Goal: Task Accomplishment & Management: Manage account settings

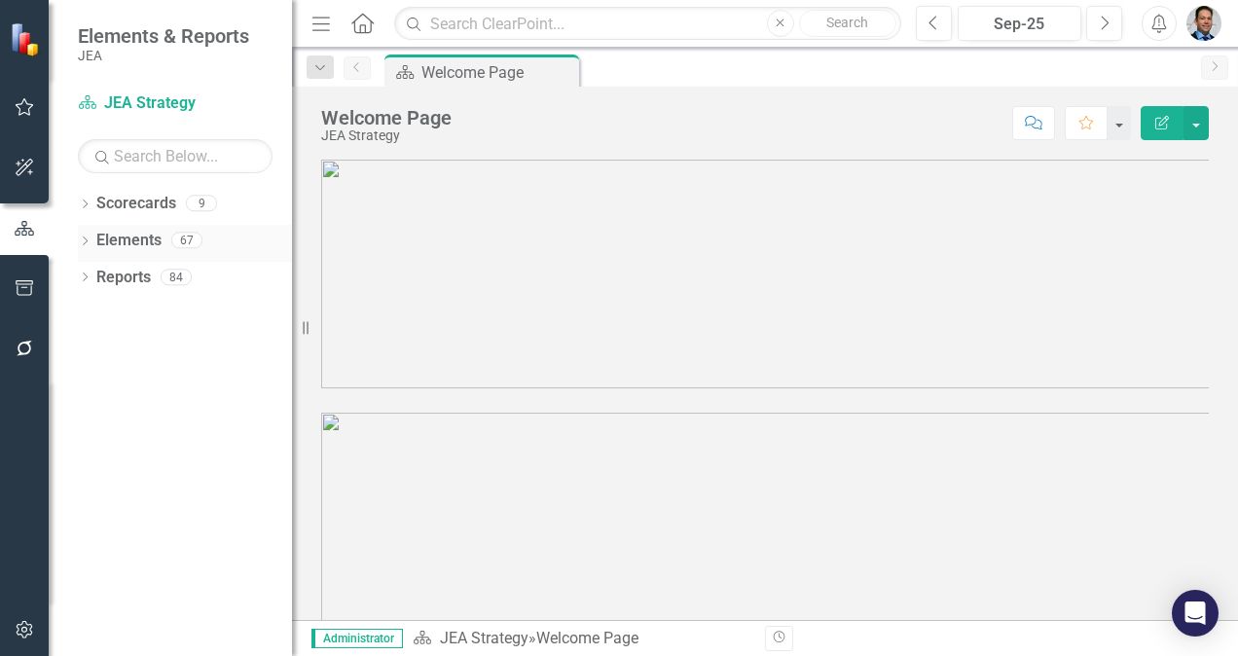
click at [102, 237] on link "Elements" at bounding box center [128, 241] width 65 height 22
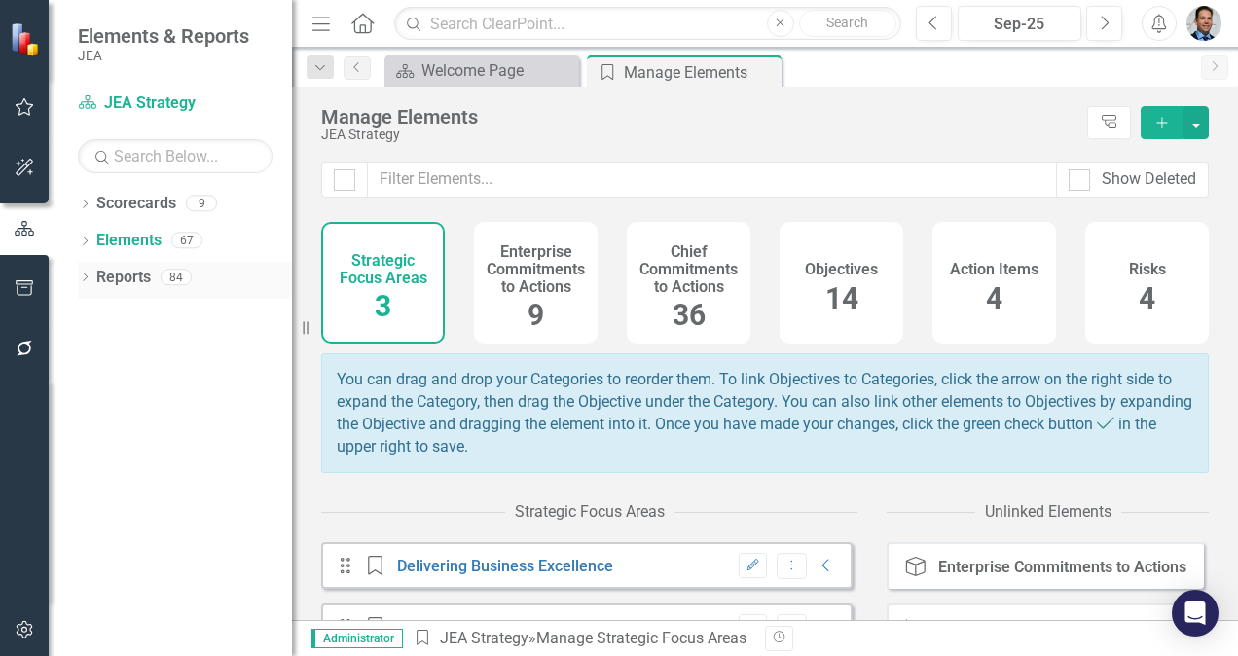
click at [105, 275] on link "Reports" at bounding box center [123, 278] width 54 height 22
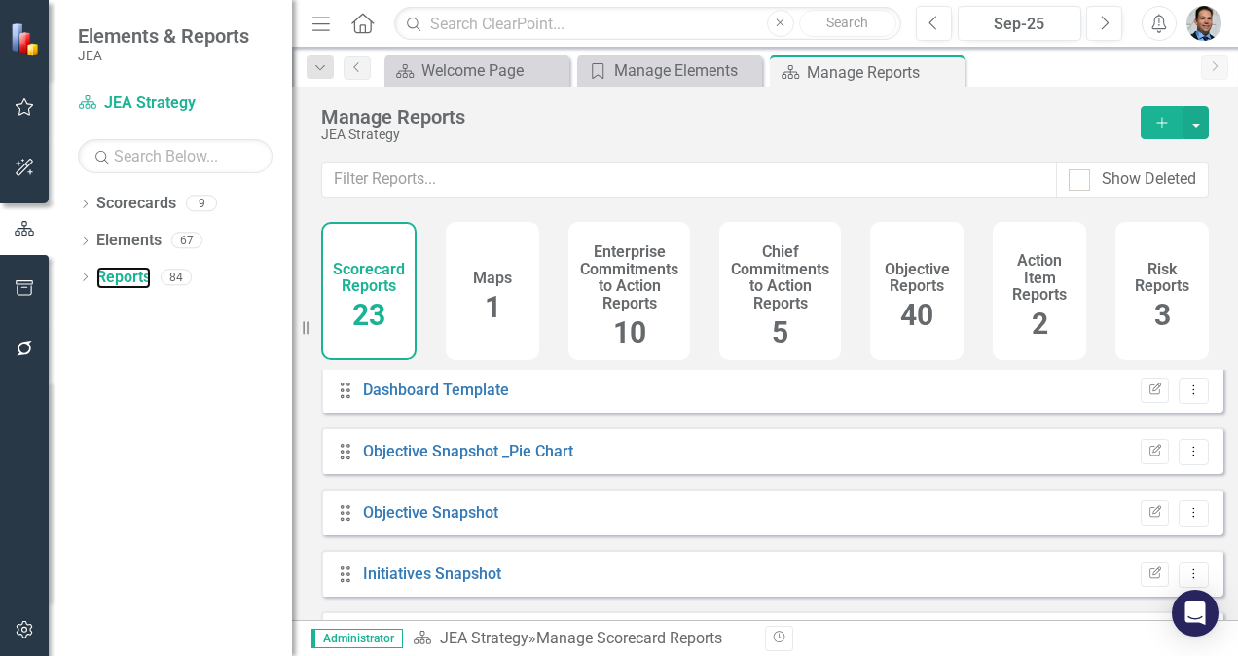
scroll to position [501, 0]
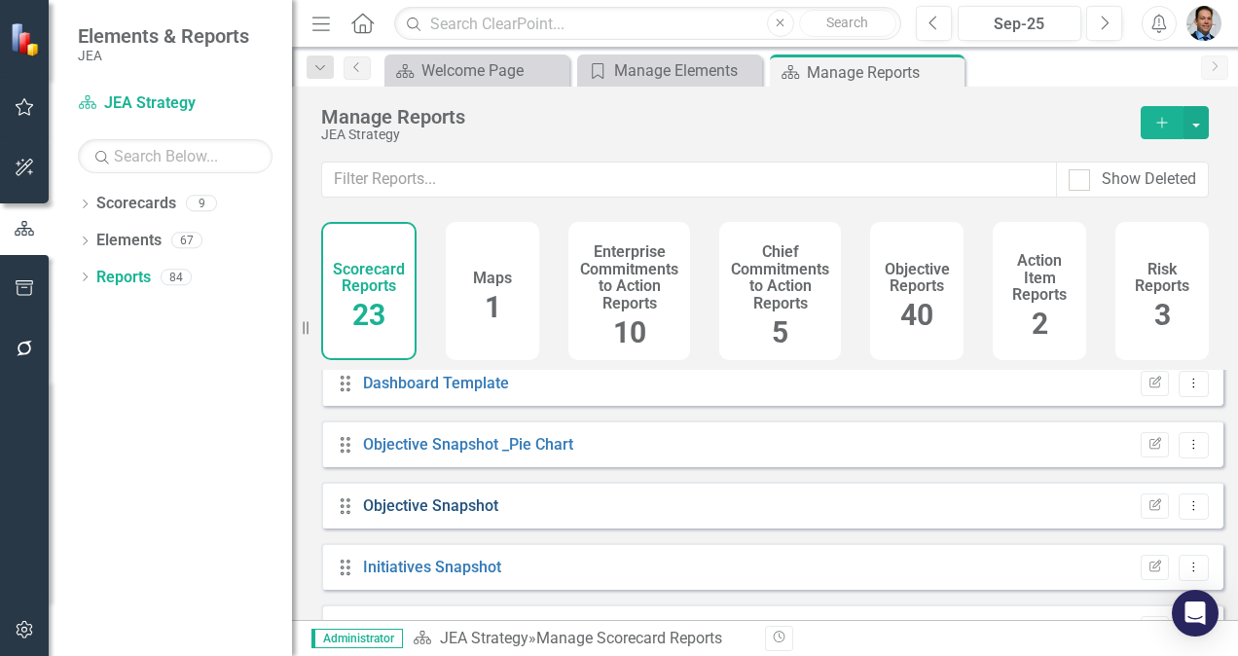
click at [416, 515] on link "Objective Snapshot" at bounding box center [430, 505] width 135 height 18
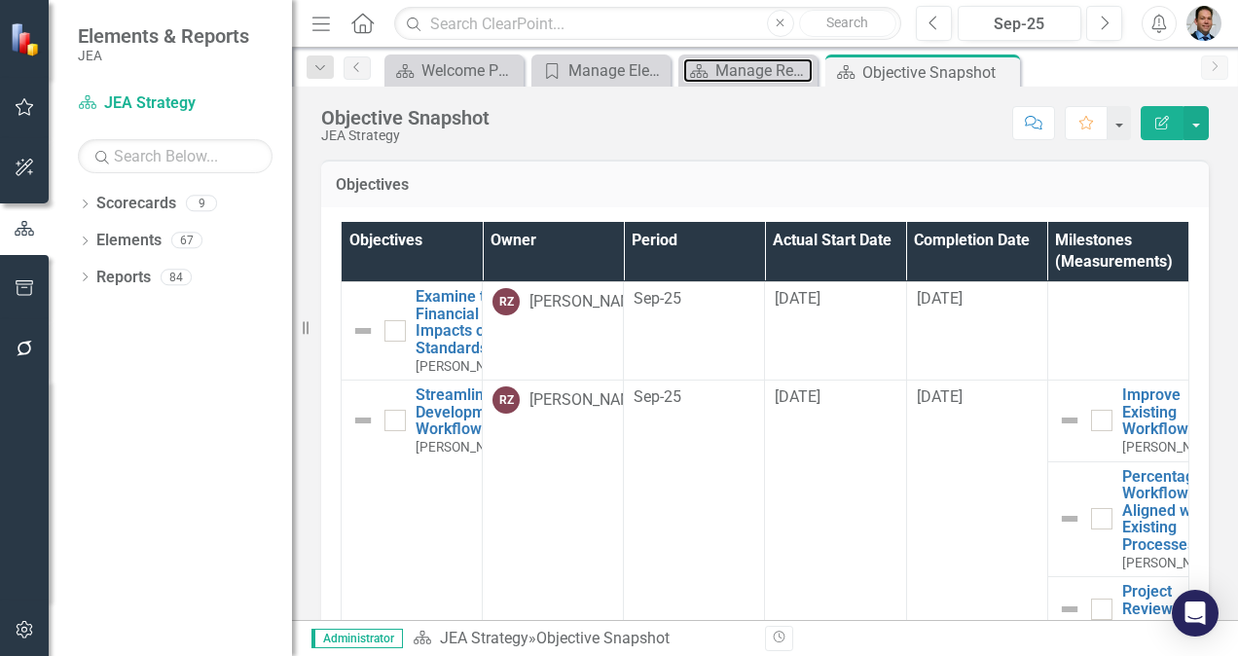
drag, startPoint x: 734, startPoint y: 73, endPoint x: 1032, endPoint y: 54, distance: 299.3
click at [1032, 54] on div "Scorecard Welcome Page Close Strategic Focus Area Manage Elements Close Scoreca…" at bounding box center [785, 69] width 811 height 31
click at [798, 70] on icon "Close" at bounding box center [799, 71] width 19 height 16
click at [131, 235] on link "Elements" at bounding box center [128, 241] width 65 height 22
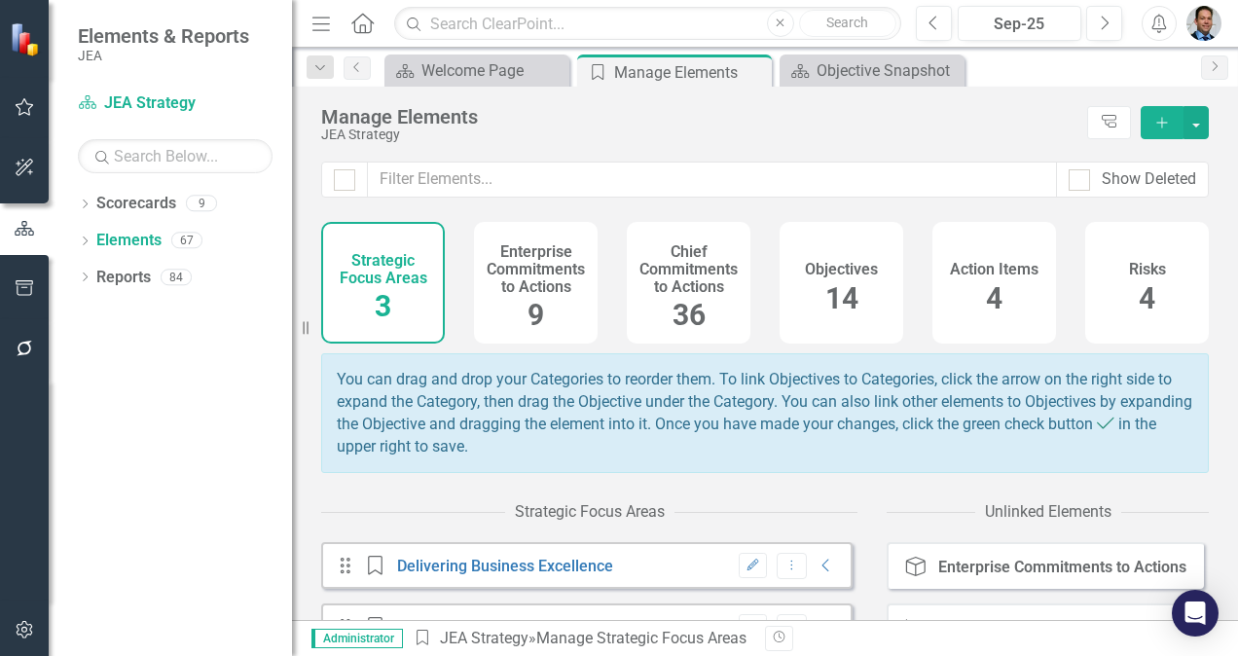
click at [838, 286] on span "14" at bounding box center [841, 298] width 33 height 34
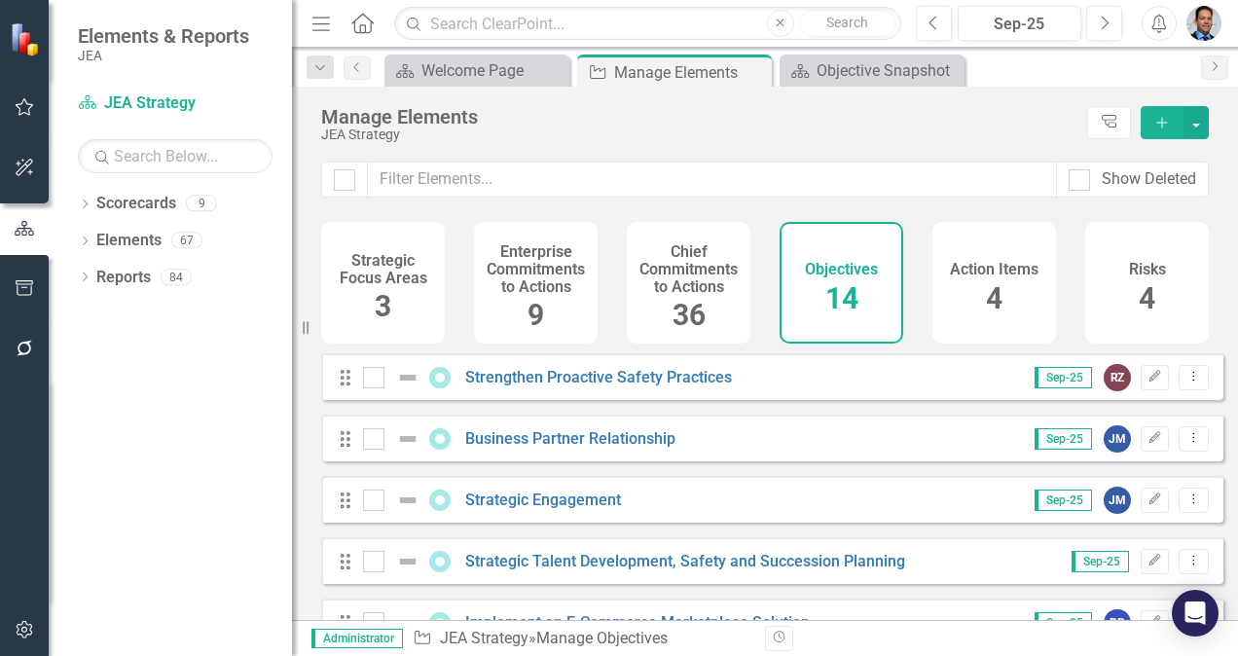
scroll to position [550, 0]
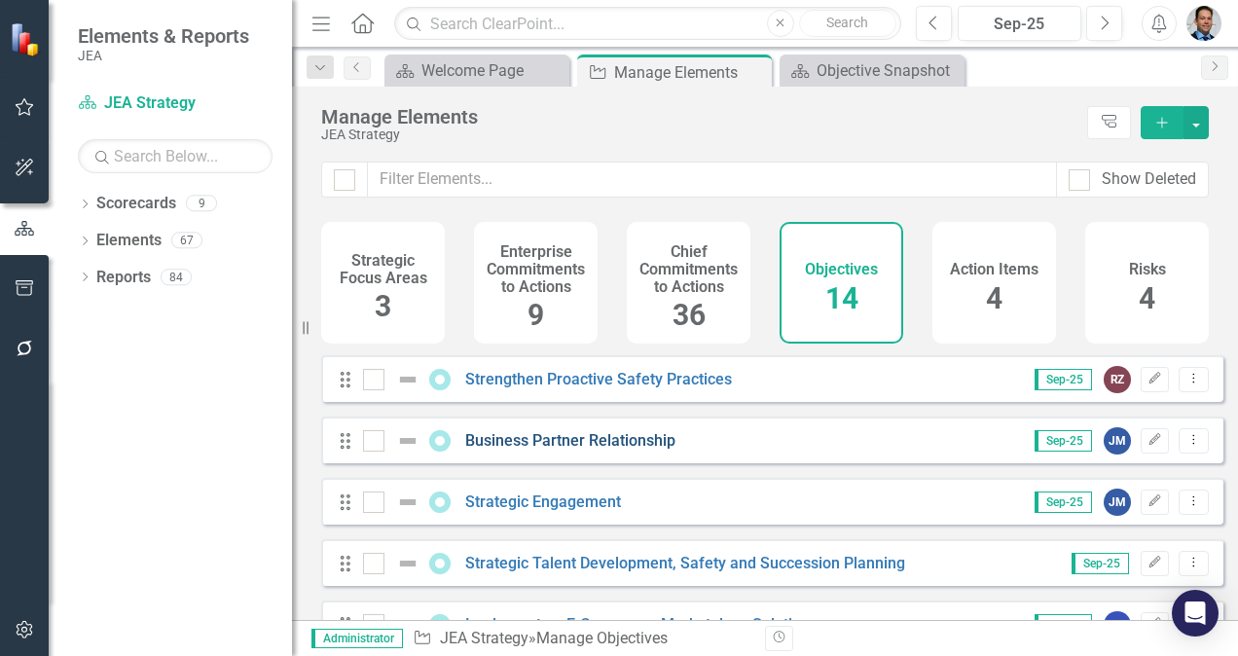
click at [552, 450] on link "Business Partner Relationship" at bounding box center [570, 440] width 210 height 18
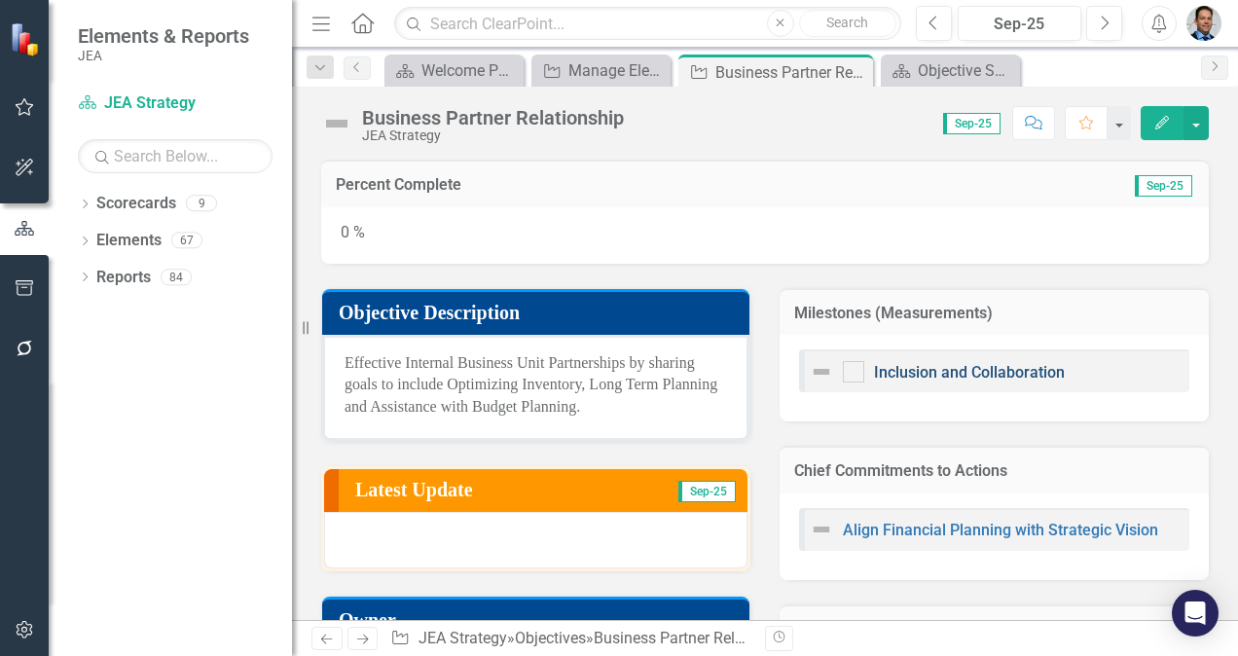
click at [966, 366] on link "Inclusion and Collaboration" at bounding box center [969, 372] width 191 height 18
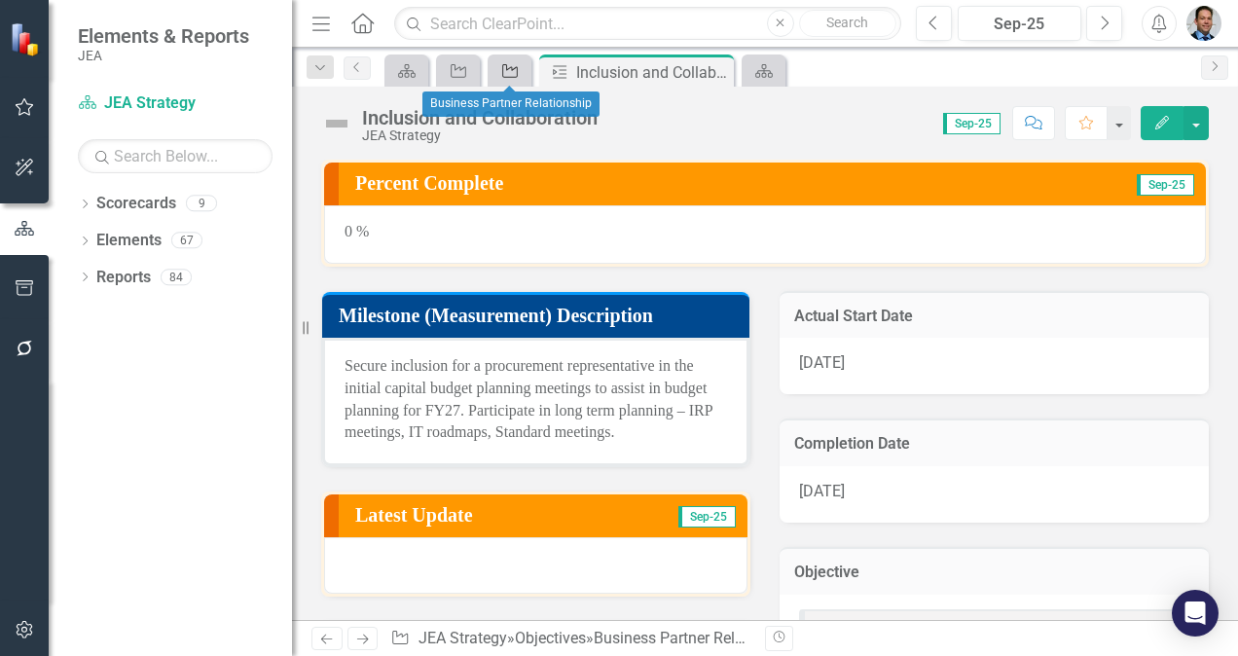
click at [503, 63] on icon "Objective" at bounding box center [509, 71] width 19 height 16
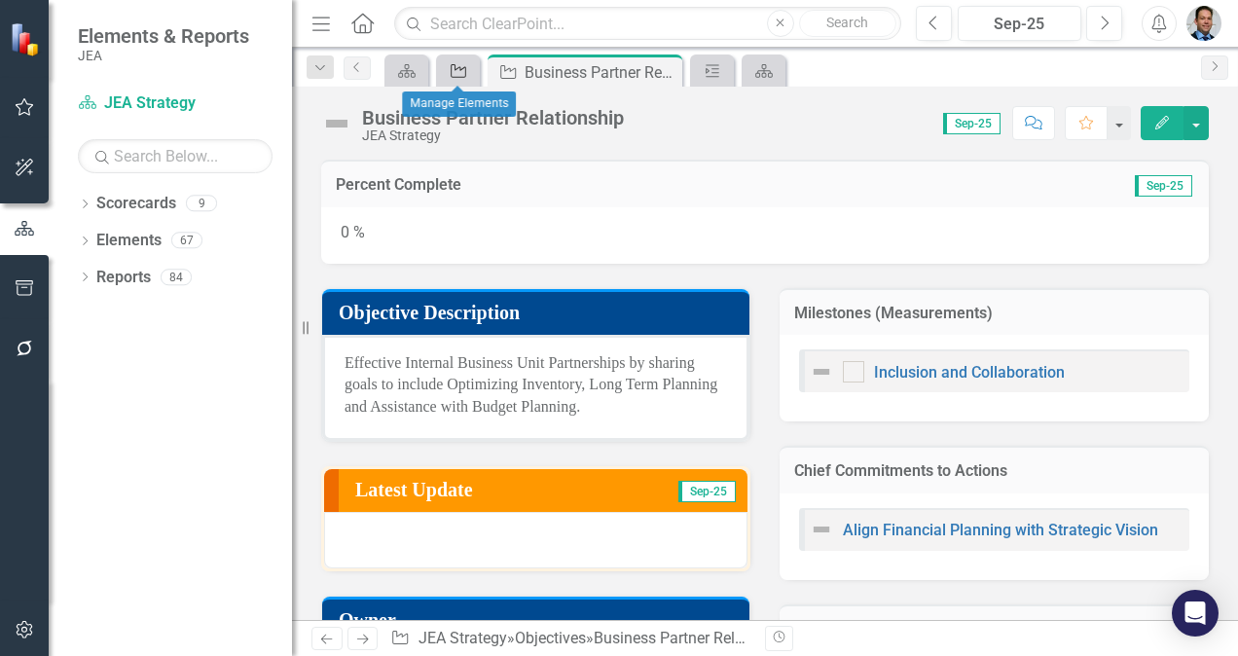
click at [459, 73] on icon "Objective" at bounding box center [458, 71] width 19 height 16
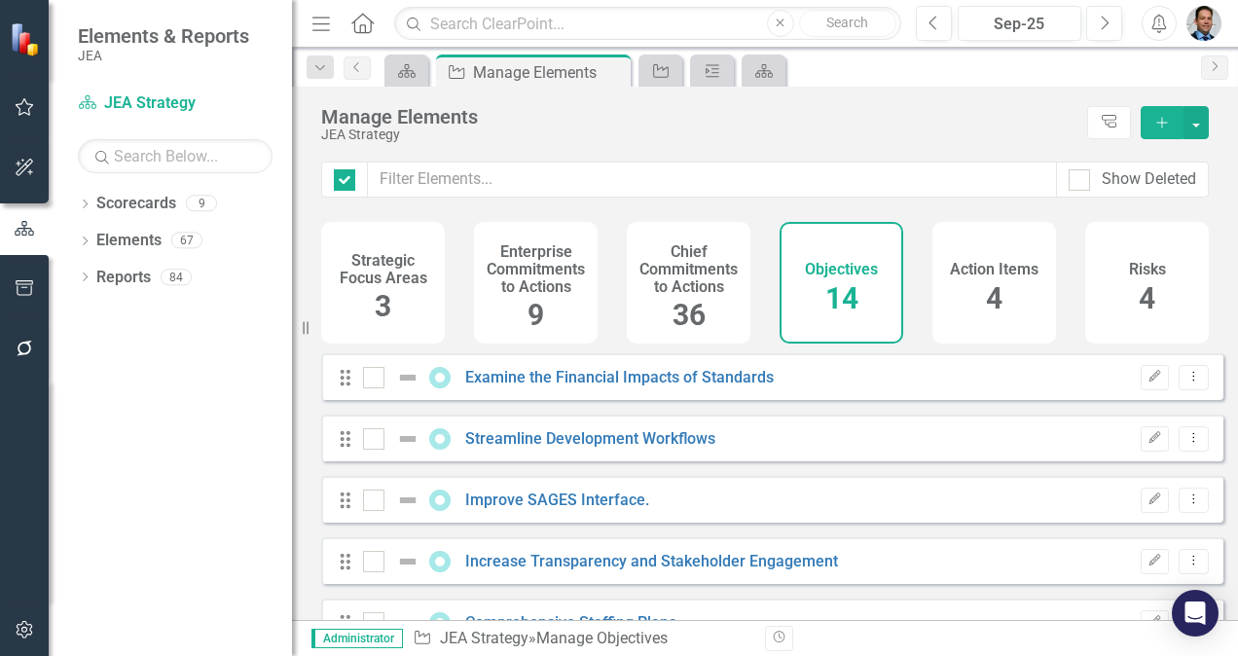
checkbox input "false"
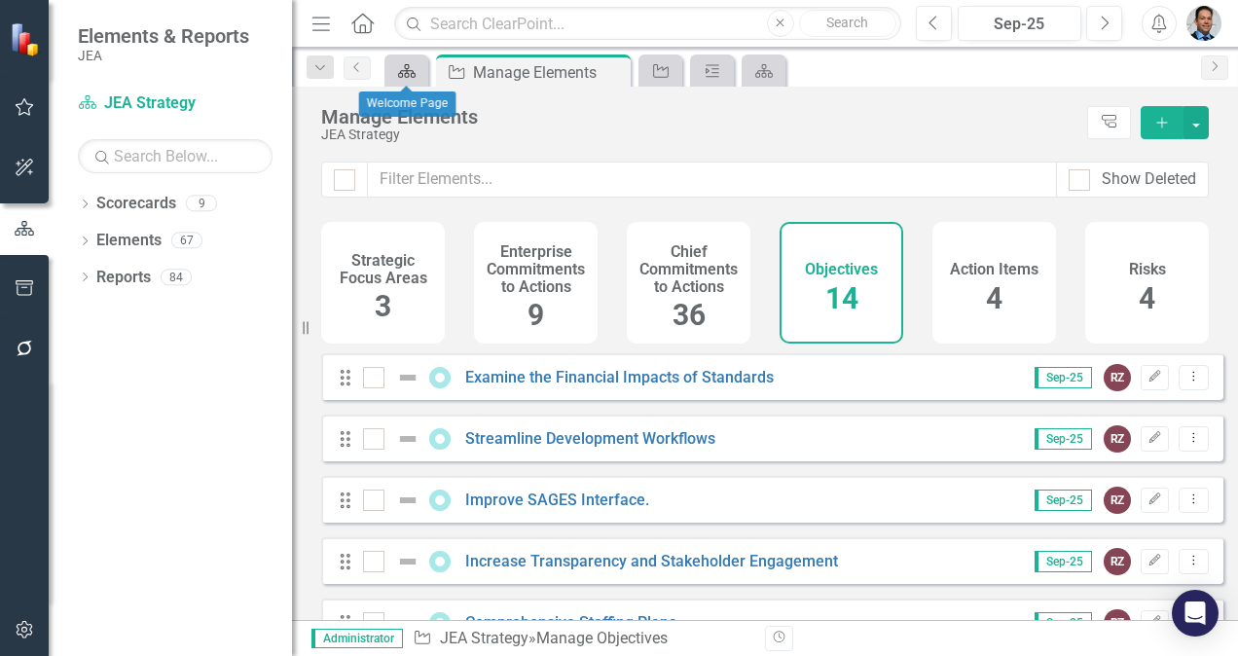
click at [404, 68] on icon "Scorecard" at bounding box center [406, 71] width 19 height 16
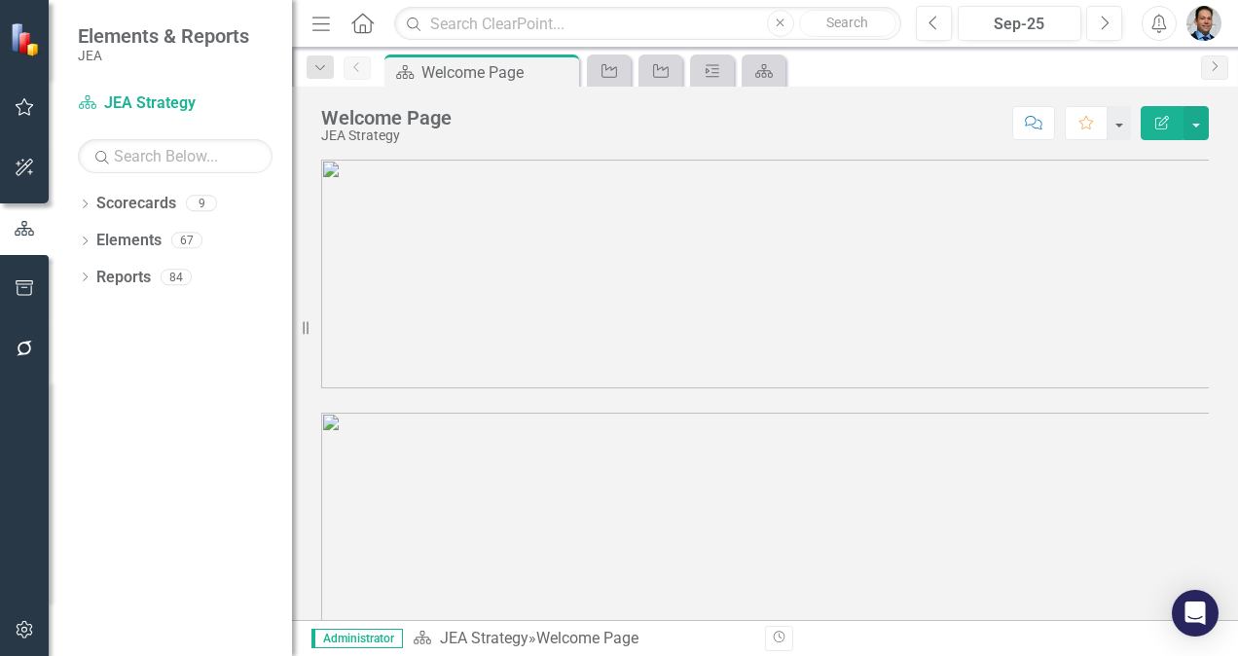
click at [269, 428] on div "Dropdown Scorecards 9 Dropdown JEA Strategy Finance Admin Human Resources Elect…" at bounding box center [170, 422] width 243 height 468
drag, startPoint x: 307, startPoint y: 325, endPoint x: 167, endPoint y: 300, distance: 141.4
click at [167, 300] on div "Elements & Reports JEA Scorecard JEA Strategy Search Dropdown Scorecards 9 Drop…" at bounding box center [146, 328] width 292 height 656
click at [272, 15] on div "Elements & Reports JEA" at bounding box center [170, 44] width 243 height 88
drag, startPoint x: 304, startPoint y: 332, endPoint x: 251, endPoint y: 331, distance: 52.6
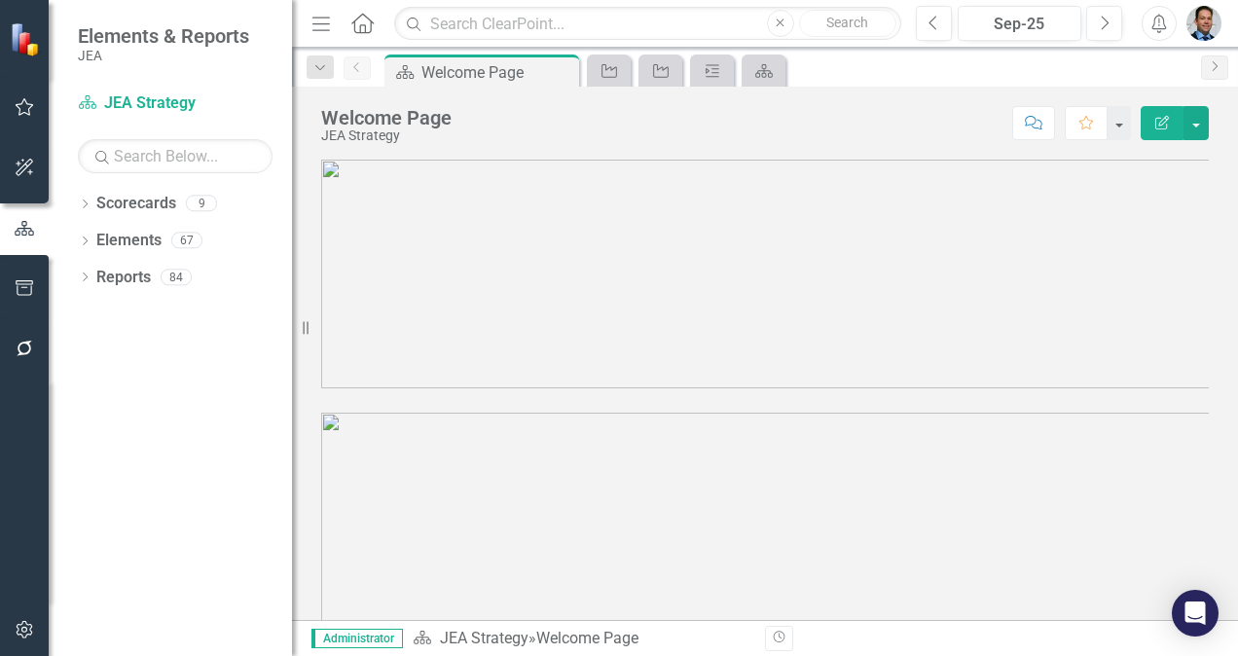
click at [251, 331] on div "Elements & Reports JEA Scorecard JEA Strategy Search Dropdown Scorecards 9 Drop…" at bounding box center [146, 328] width 292 height 656
click at [263, 396] on div "Dropdown Scorecards 9 Dropdown JEA Strategy Finance Admin Human Resources Elect…" at bounding box center [170, 422] width 243 height 468
click at [16, 35] on img at bounding box center [27, 39] width 34 height 34
drag, startPoint x: 293, startPoint y: 6, endPoint x: 228, endPoint y: 4, distance: 65.2
click at [228, 4] on div "Elements & Reports JEA Scorecard JEA Strategy Search Dropdown Scorecards 9 Drop…" at bounding box center [146, 328] width 292 height 656
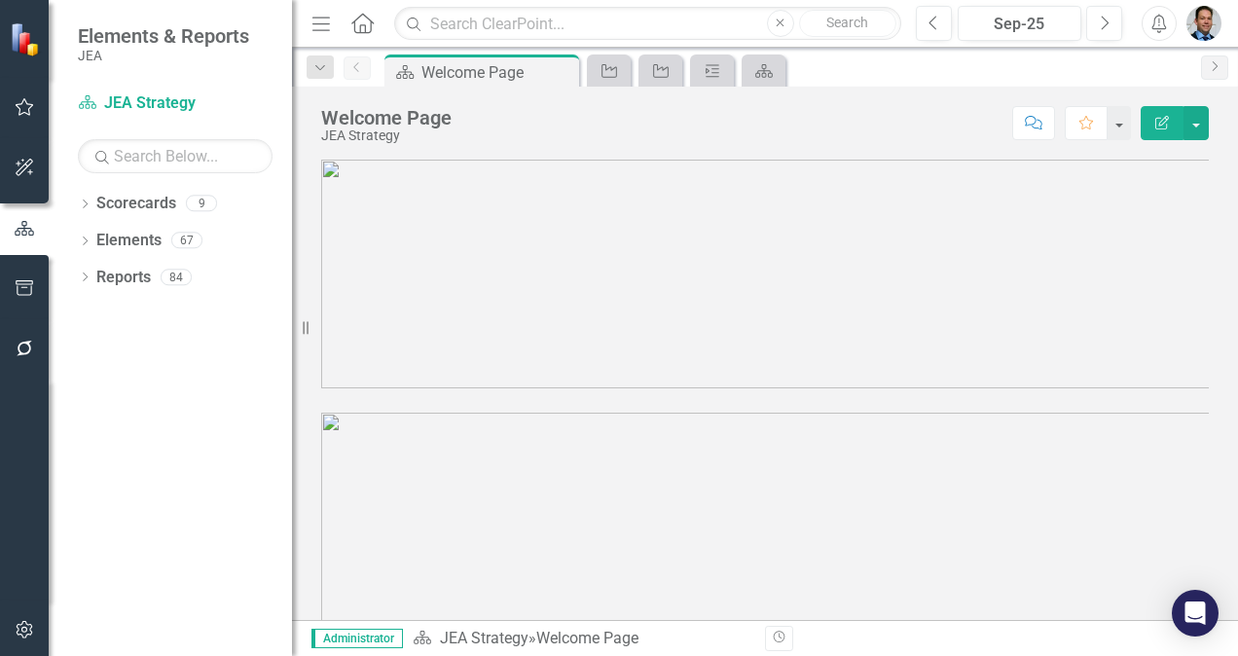
click at [226, 9] on div "Elements & Reports JEA" at bounding box center [170, 44] width 243 height 88
click at [448, 75] on div "Welcome Page" at bounding box center [473, 72] width 104 height 24
click at [24, 240] on button "button" at bounding box center [24, 229] width 49 height 32
click at [315, 70] on icon "Dropdown" at bounding box center [320, 68] width 18 height 14
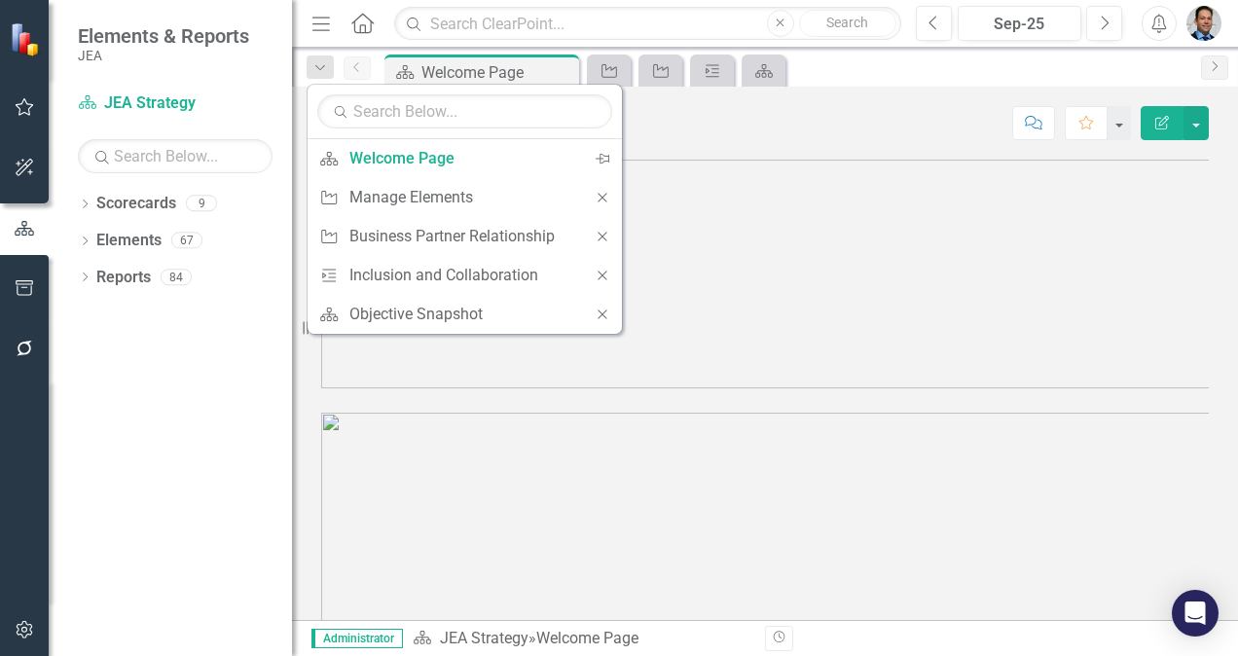
click at [871, 73] on div "Scorecard Welcome Page Pin Close Objective Objective Milestone (Measurement) Sc…" at bounding box center [785, 69] width 811 height 31
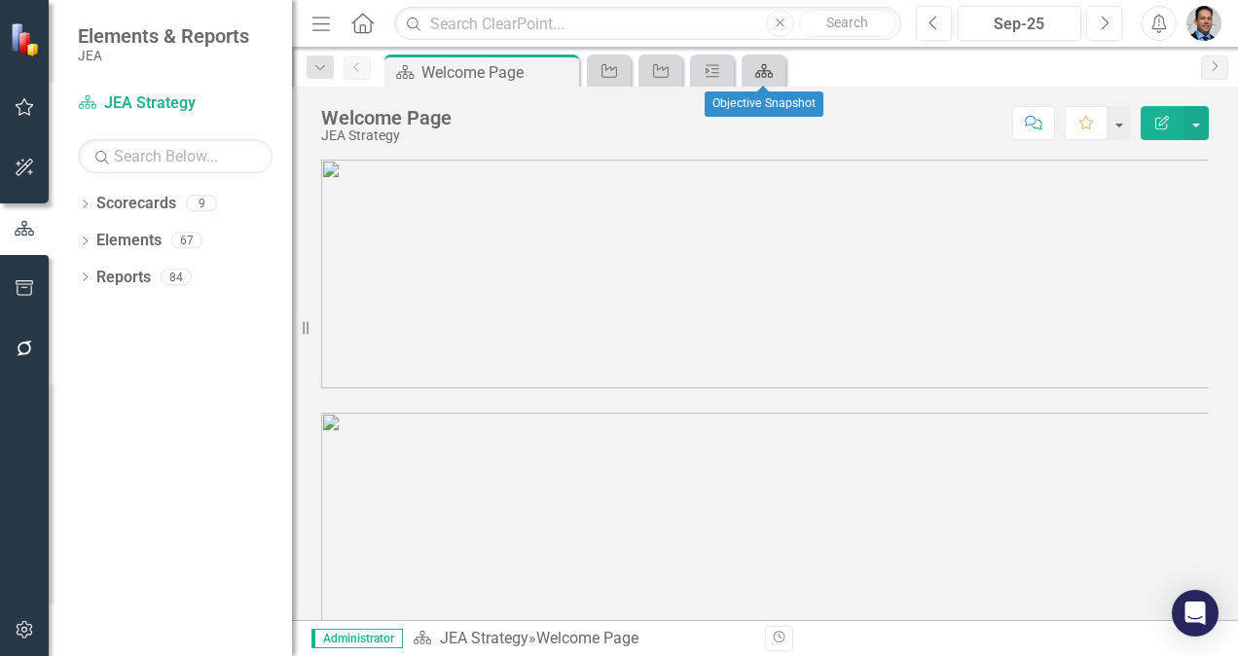
click at [769, 72] on icon "Scorecard" at bounding box center [763, 71] width 19 height 16
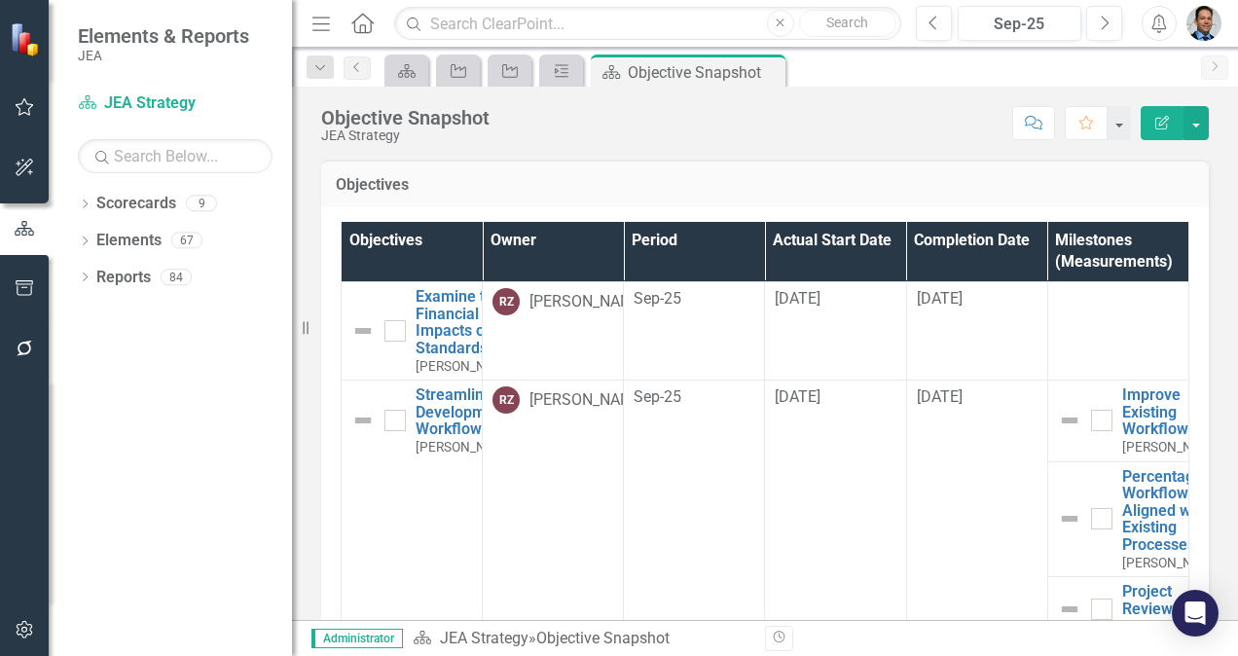
click at [418, 249] on th "Objectives" at bounding box center [412, 252] width 141 height 60
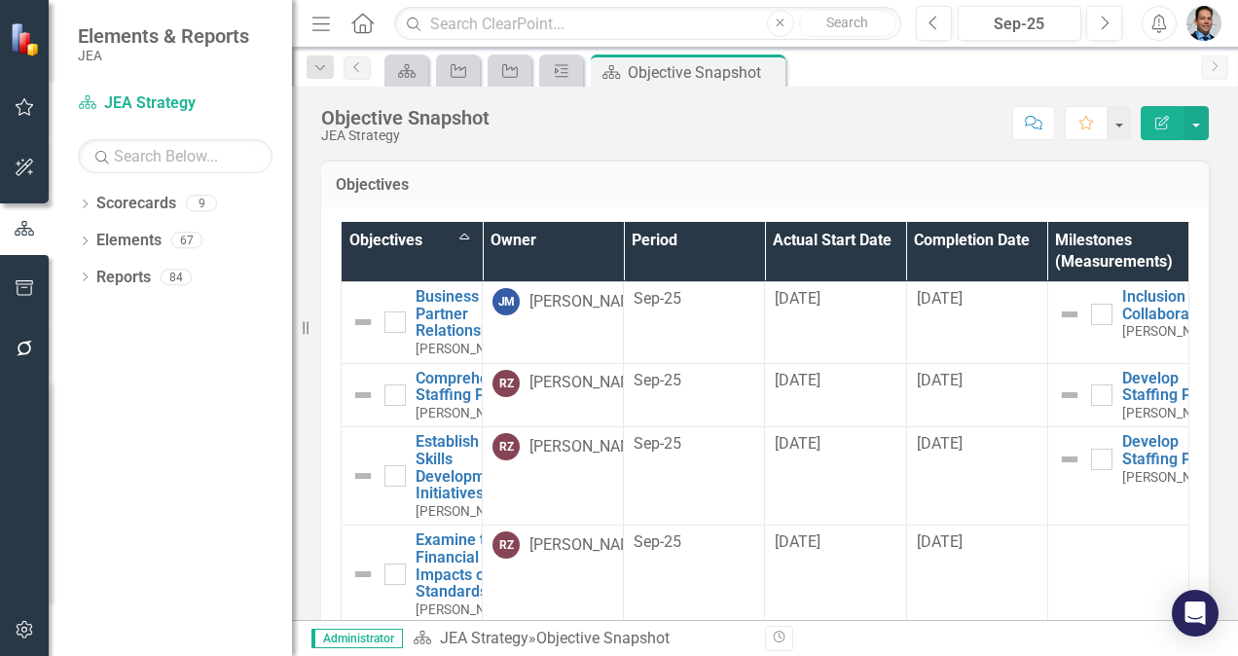
click at [459, 234] on th "Objectives Sort Ascending" at bounding box center [412, 252] width 141 height 60
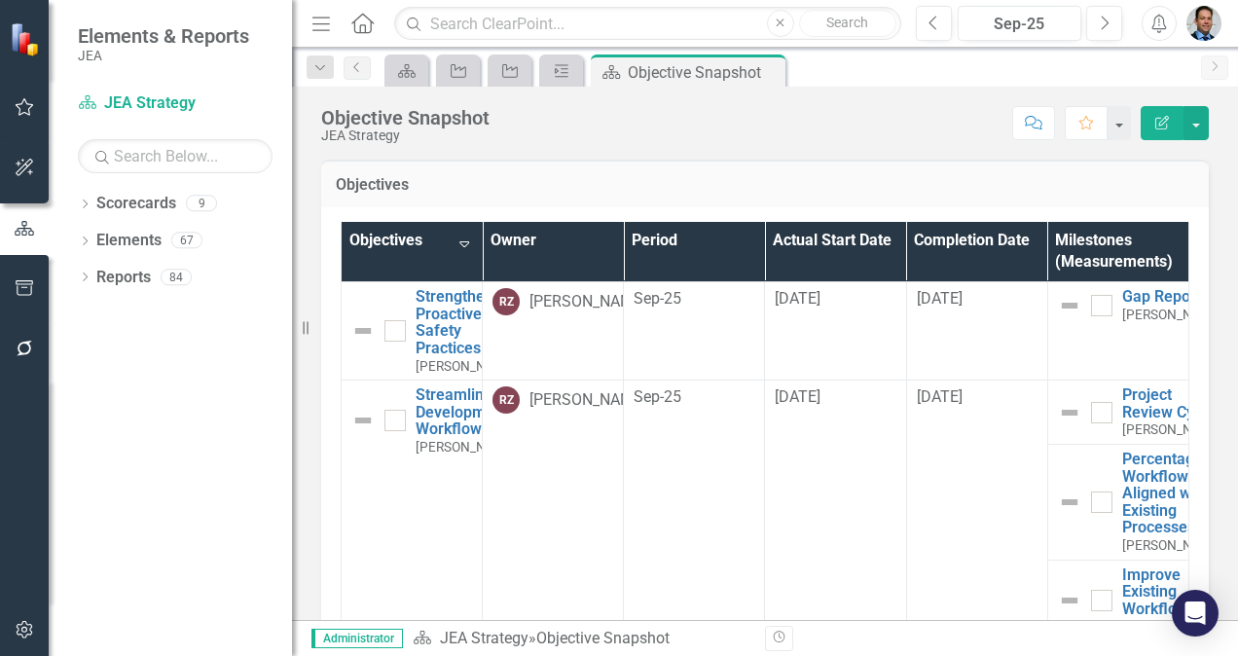
click at [561, 245] on th "Owner" at bounding box center [553, 252] width 141 height 60
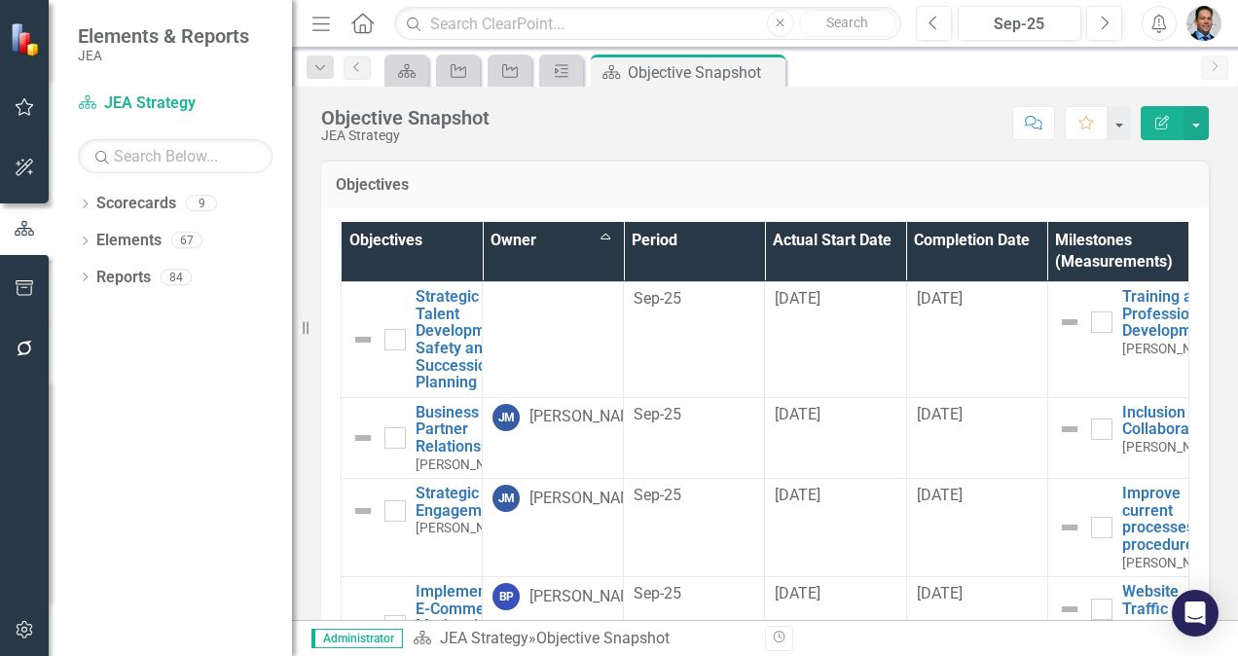
click at [596, 235] on th "Owner Sort Ascending" at bounding box center [553, 252] width 141 height 60
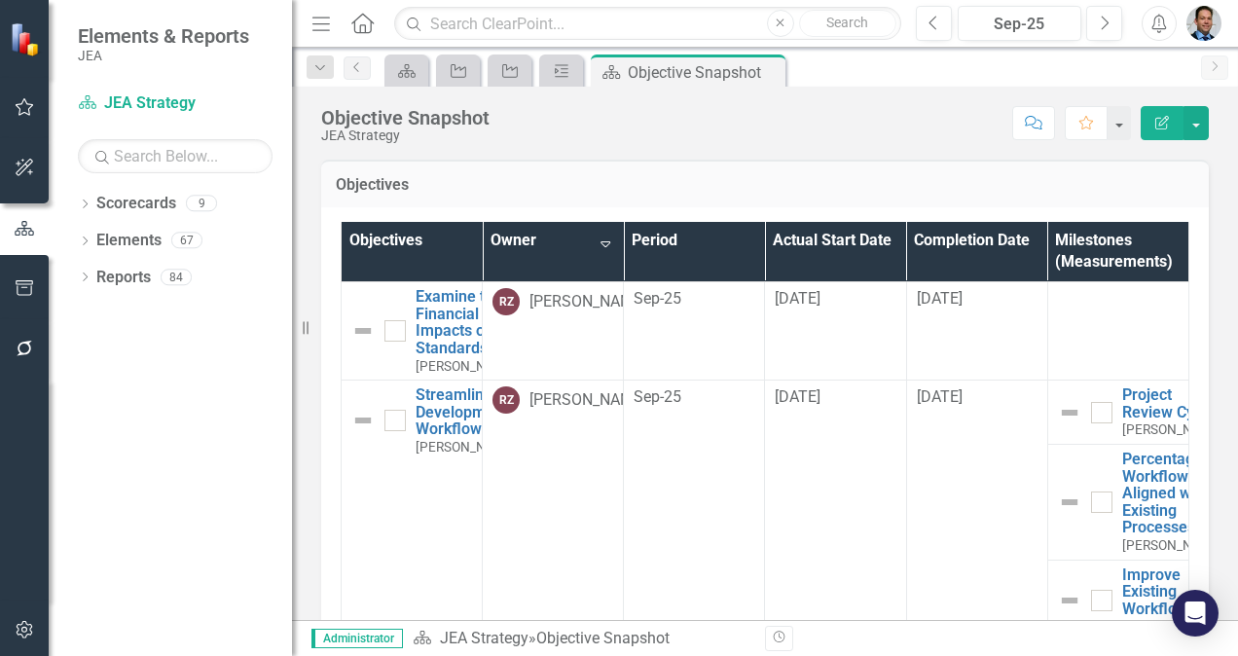
click at [598, 241] on th "Owner Sort Descending" at bounding box center [553, 252] width 141 height 60
click at [690, 257] on th "Period" at bounding box center [694, 252] width 141 height 60
click at [1074, 244] on th "Milestones (Measurements)" at bounding box center [1117, 252] width 141 height 60
click at [576, 242] on th "Owner" at bounding box center [553, 252] width 141 height 60
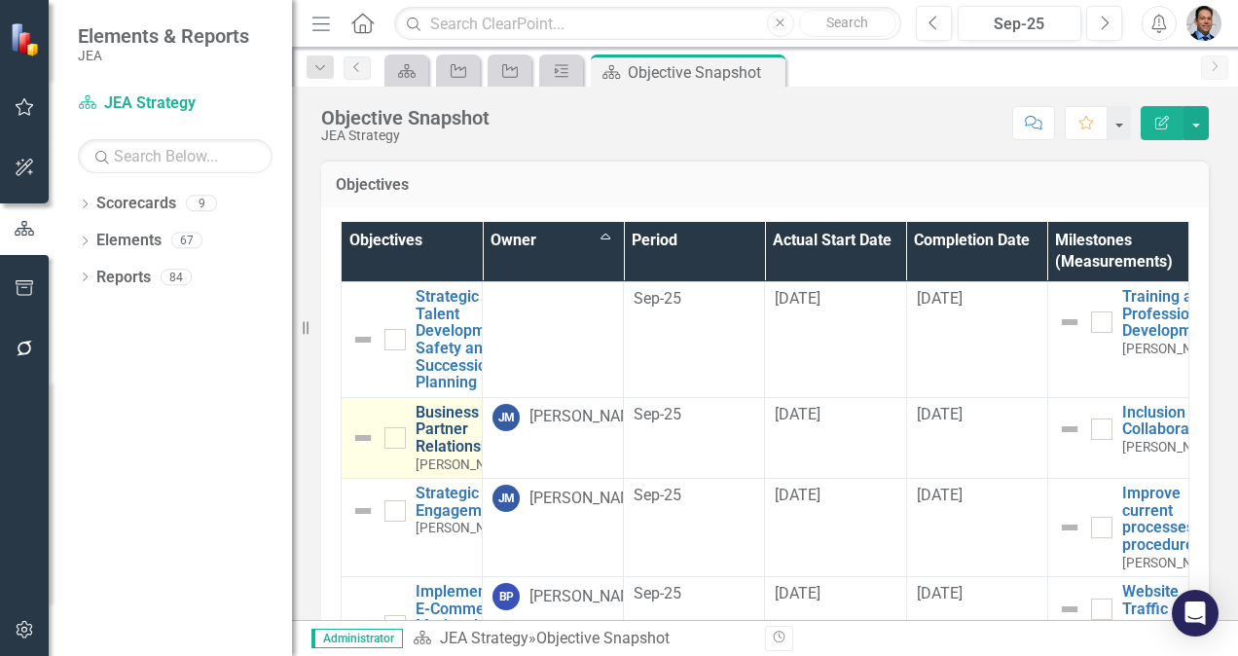
click at [436, 427] on link "Business Partner Relationship" at bounding box center [467, 430] width 102 height 52
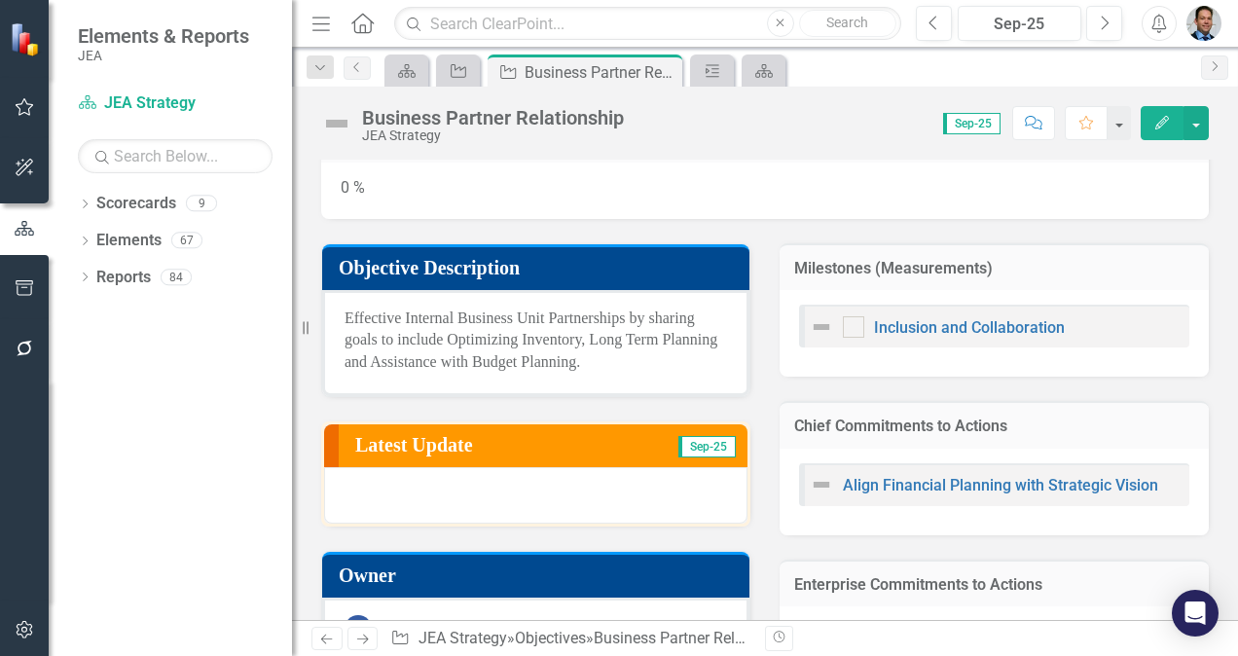
scroll to position [19, 0]
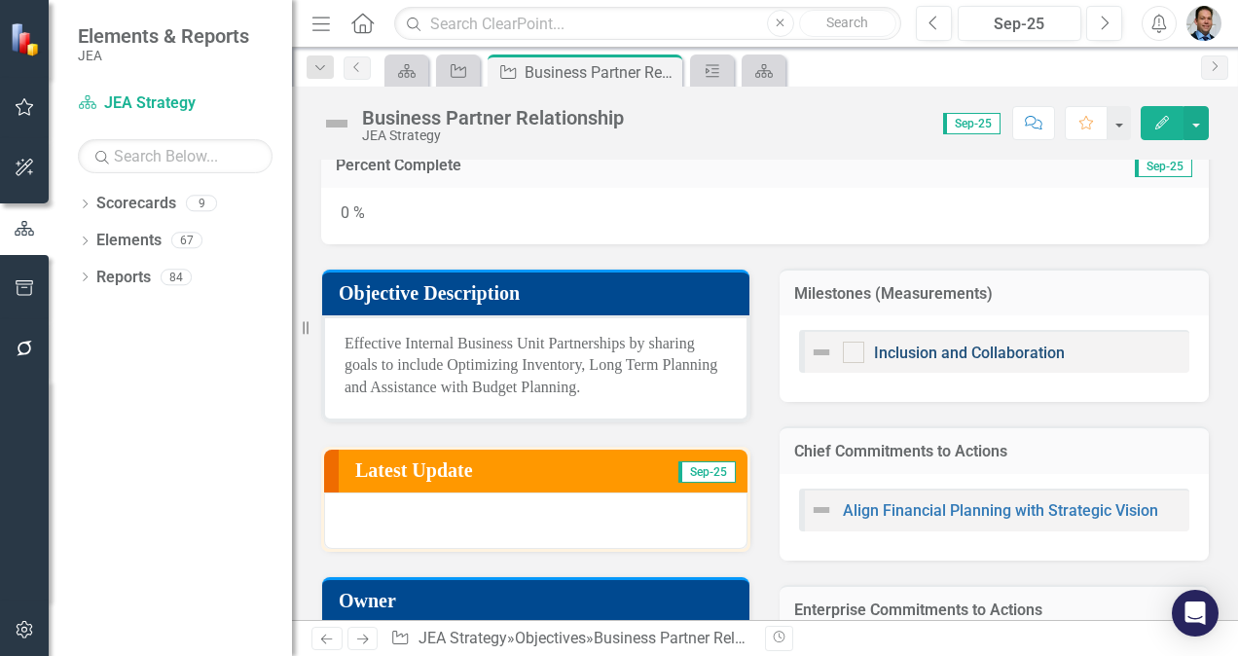
click at [926, 350] on link "Inclusion and Collaboration" at bounding box center [969, 353] width 191 height 18
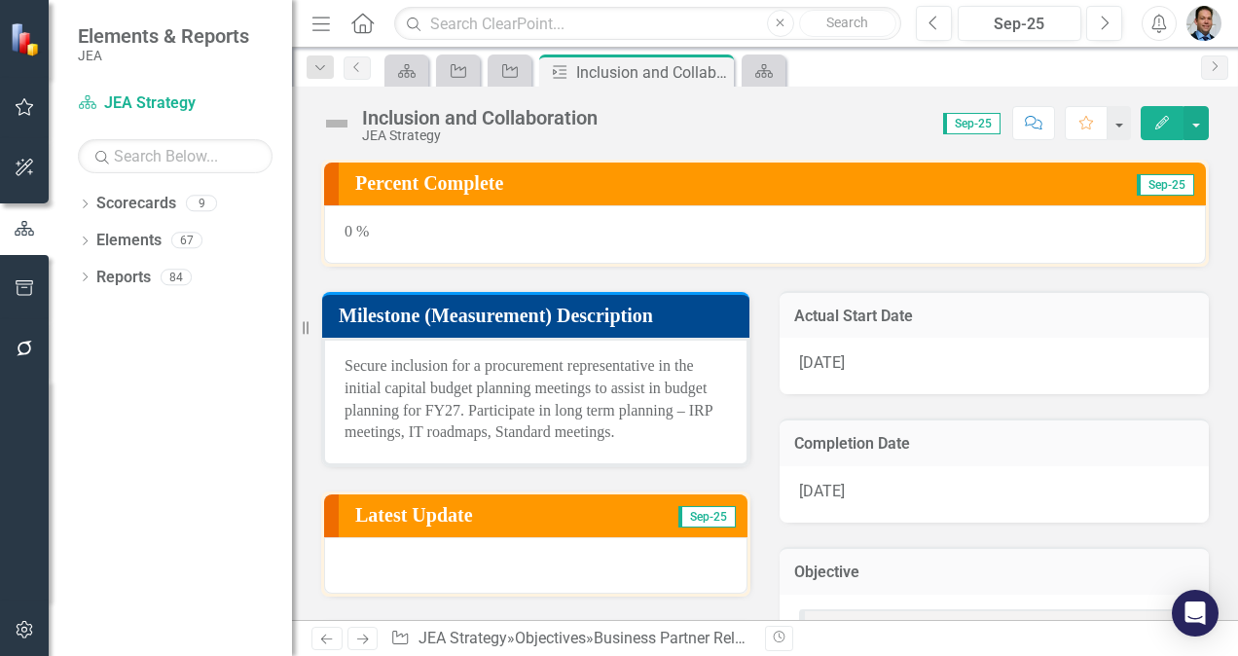
click at [610, 177] on h3 "Percent Complete" at bounding box center [655, 182] width 600 height 21
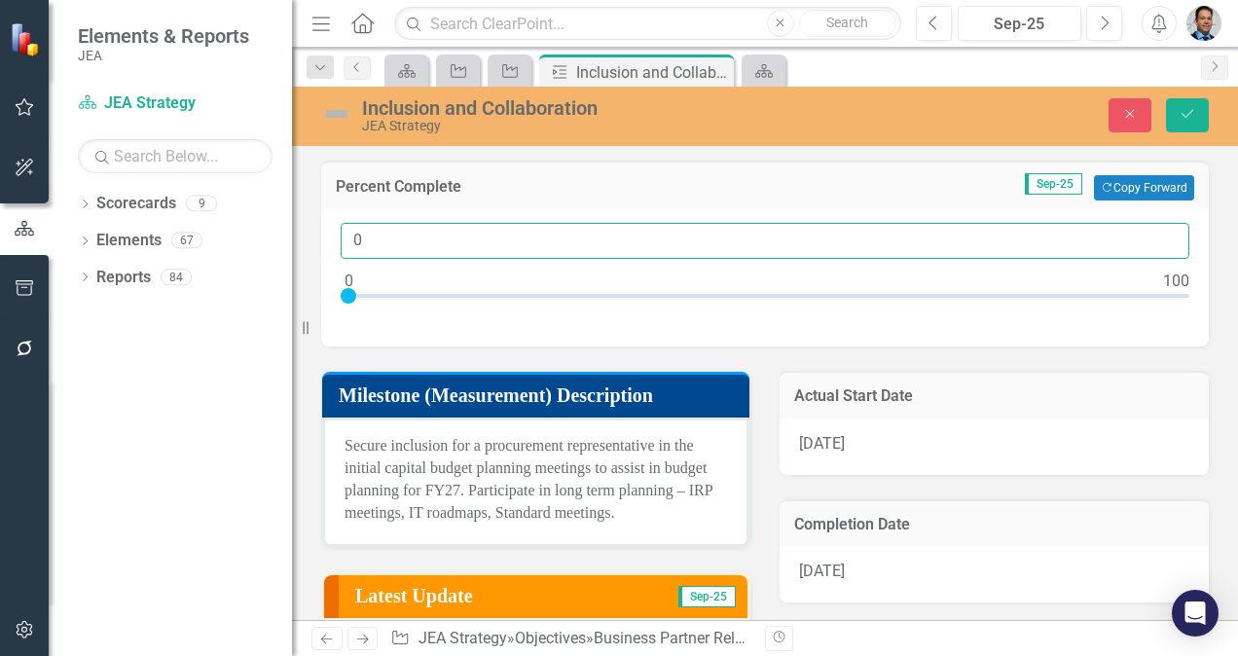
click at [368, 236] on input "0" at bounding box center [765, 241] width 849 height 36
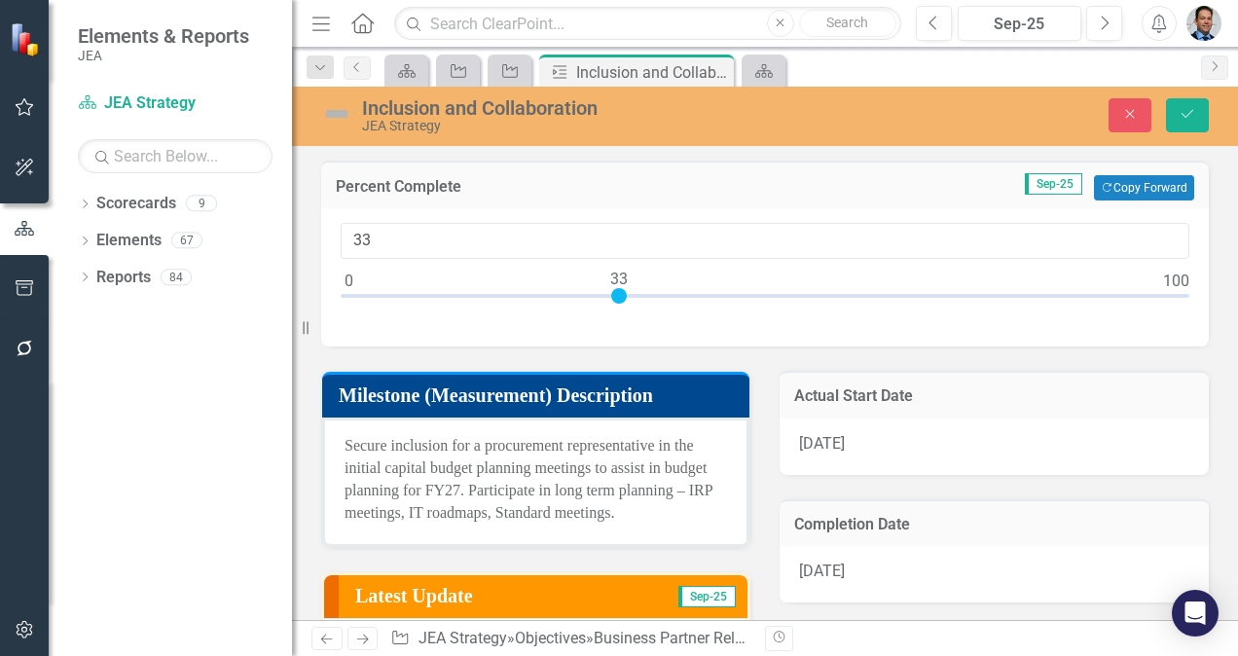
type input "37"
drag, startPoint x: 891, startPoint y: 292, endPoint x: 644, endPoint y: 298, distance: 247.2
click at [644, 298] on div at bounding box center [651, 296] width 16 height 16
click at [1129, 113] on icon "Close" at bounding box center [1130, 114] width 18 height 14
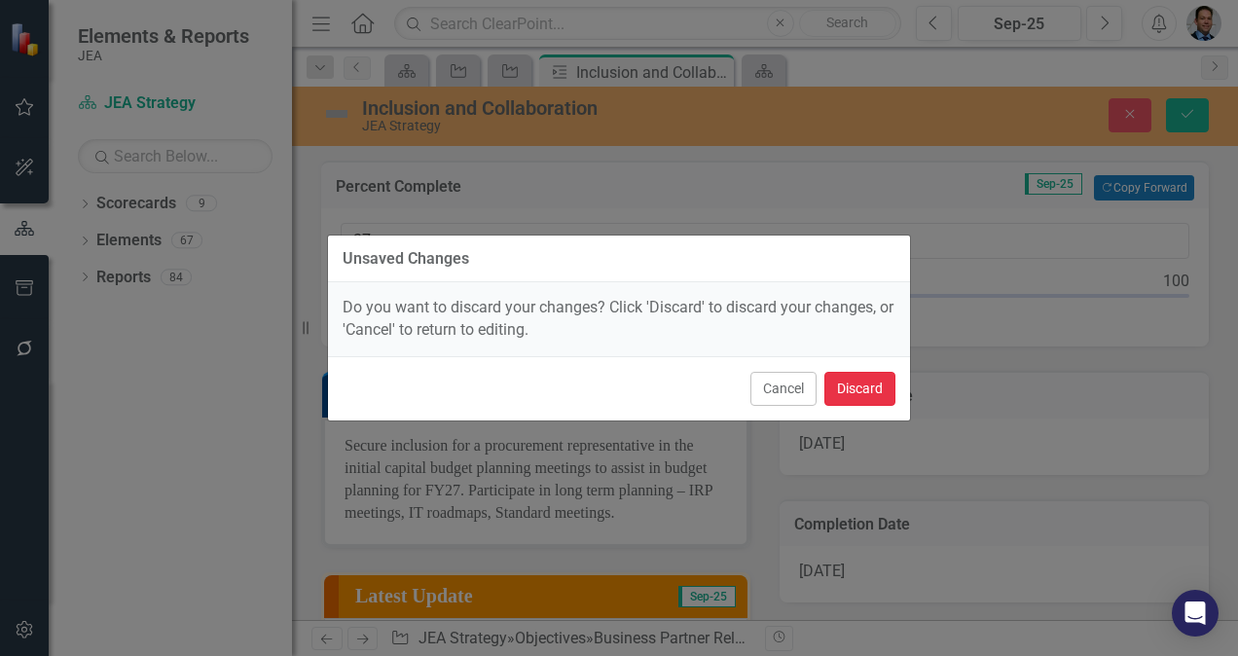
click at [858, 385] on button "Discard" at bounding box center [859, 389] width 71 height 34
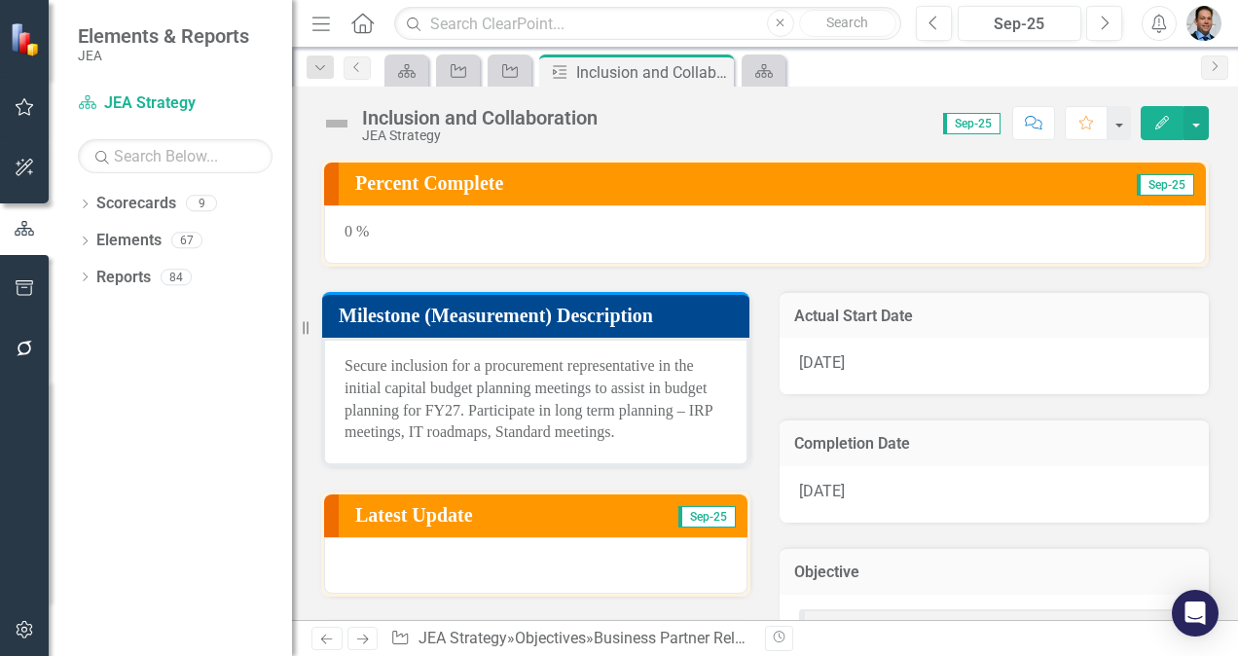
click at [681, 317] on h3 "Milestone (Measurement) Description" at bounding box center [539, 315] width 401 height 21
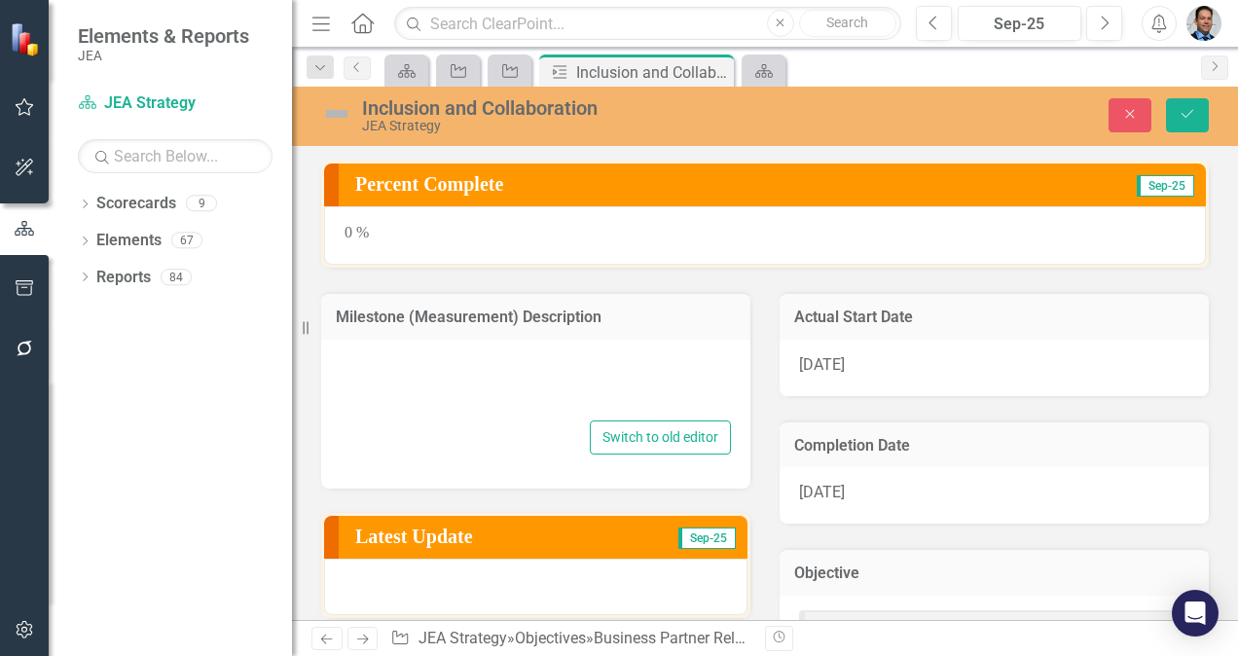
type textarea "Secure inclusion for a procurement representative in the initial capital budget…"
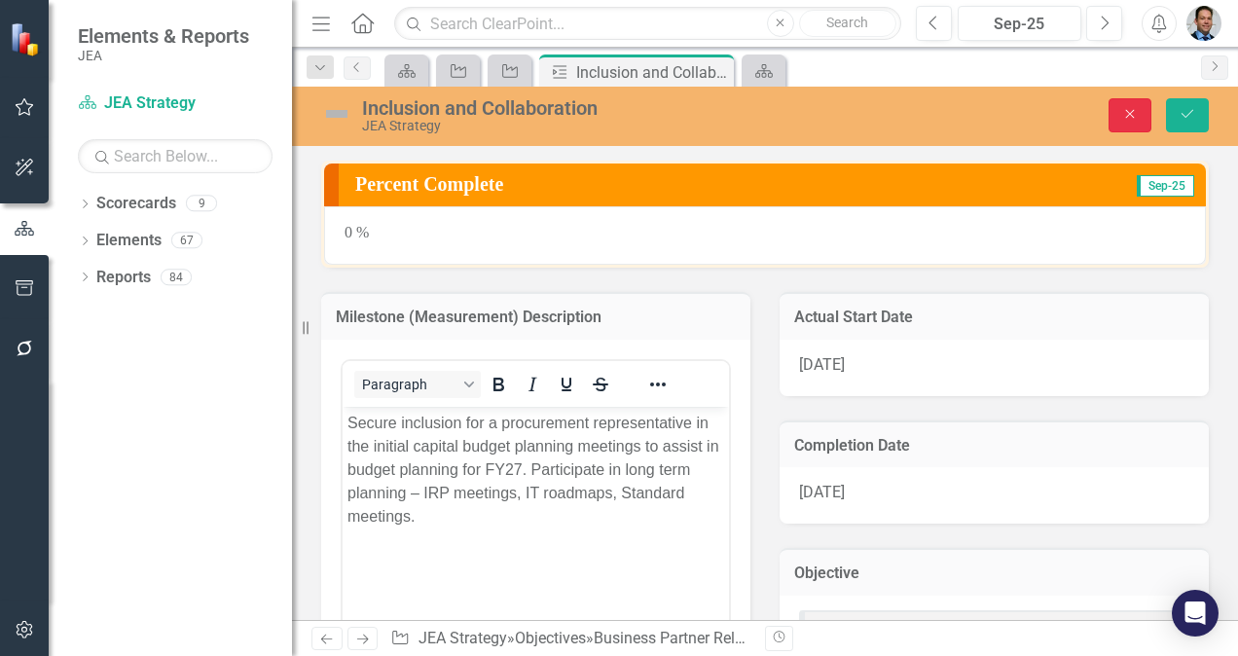
click at [1125, 119] on icon "Close" at bounding box center [1130, 114] width 18 height 14
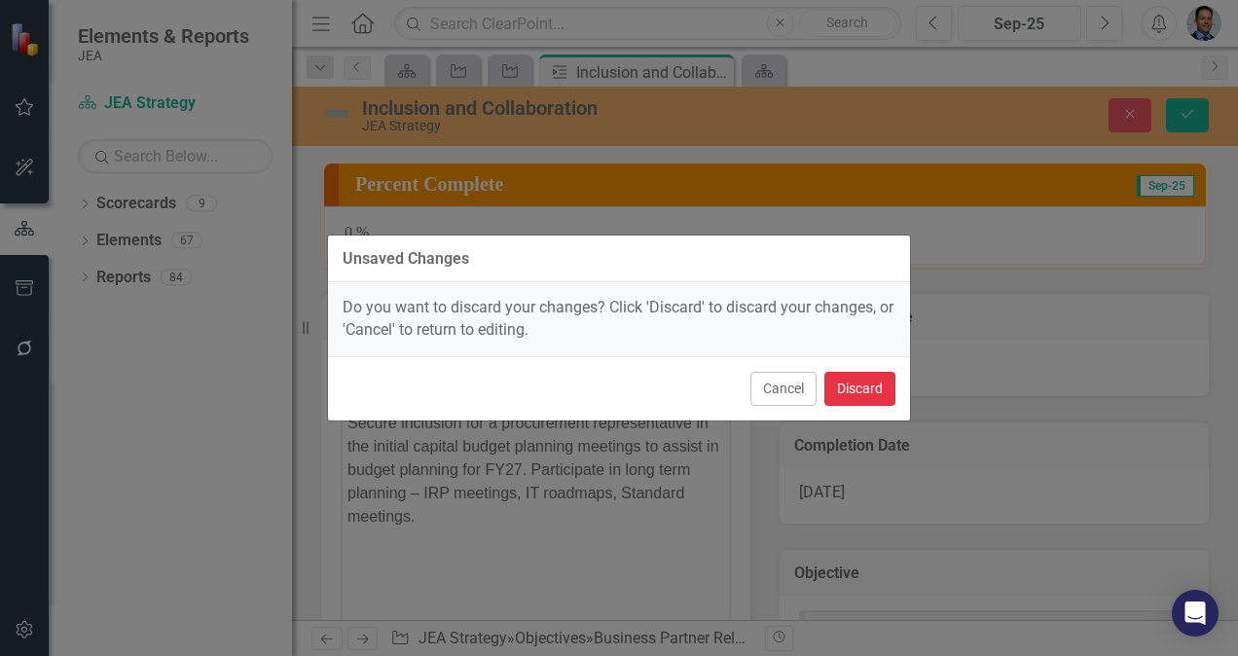
click at [879, 383] on button "Discard" at bounding box center [859, 389] width 71 height 34
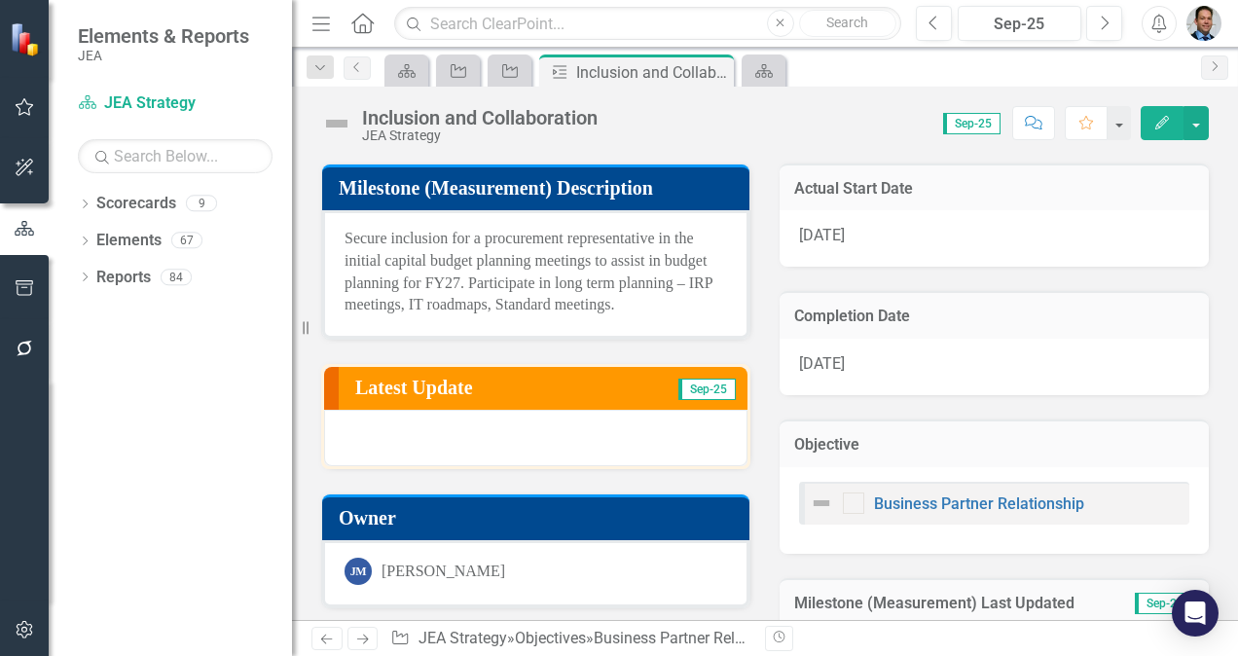
scroll to position [80, 0]
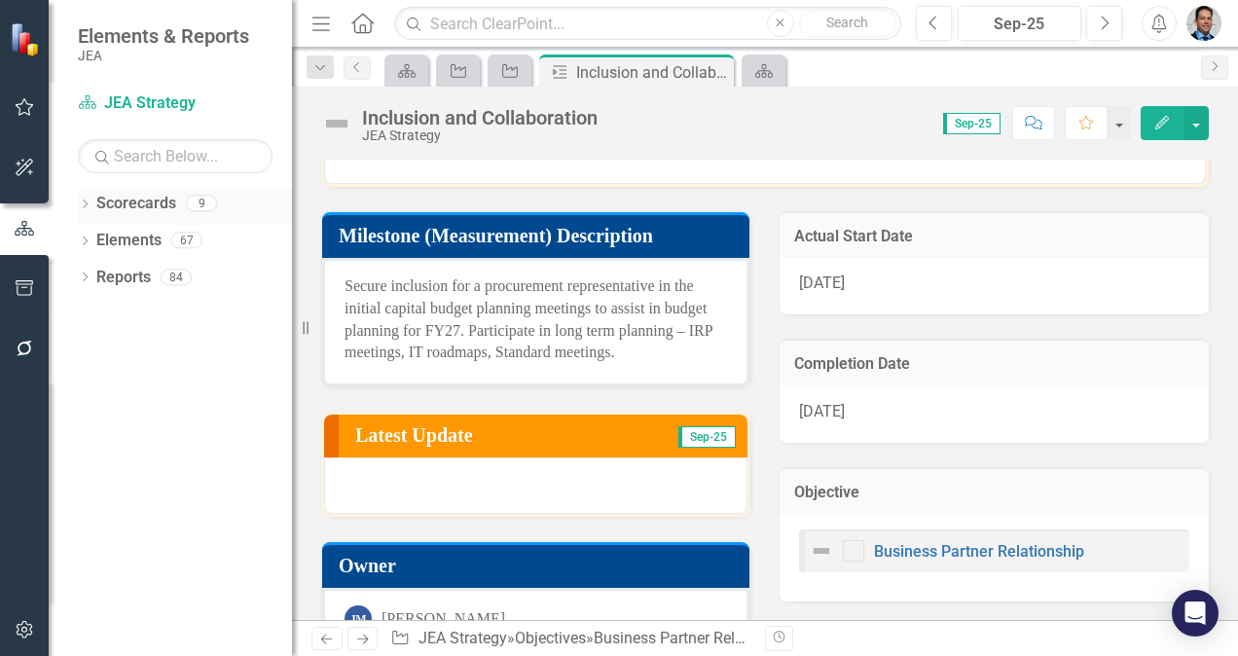
click at [94, 203] on div "Dropdown Scorecards 9" at bounding box center [185, 206] width 214 height 37
click at [84, 204] on icon "Dropdown" at bounding box center [85, 205] width 14 height 11
click at [160, 195] on link "Scorecards" at bounding box center [136, 204] width 80 height 22
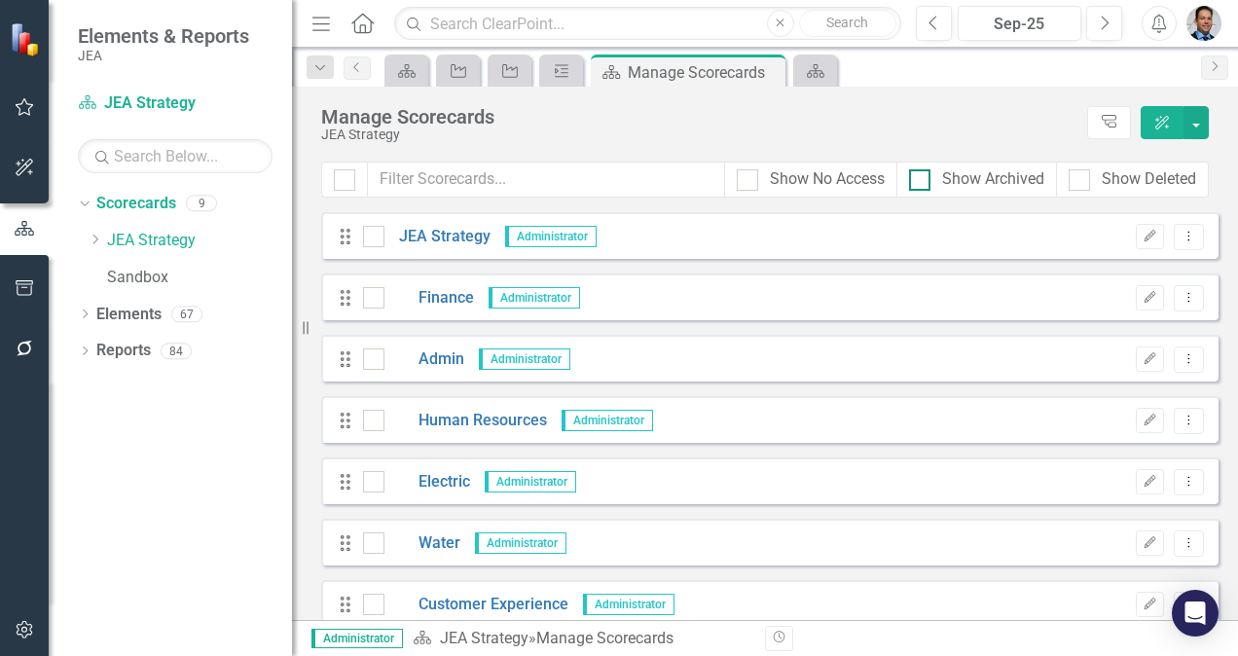
click at [926, 175] on div at bounding box center [919, 179] width 21 height 21
click at [922, 175] on input "Show Archived" at bounding box center [915, 175] width 13 height 13
checkbox input "true"
click at [85, 358] on div "Dropdown" at bounding box center [85, 353] width 14 height 17
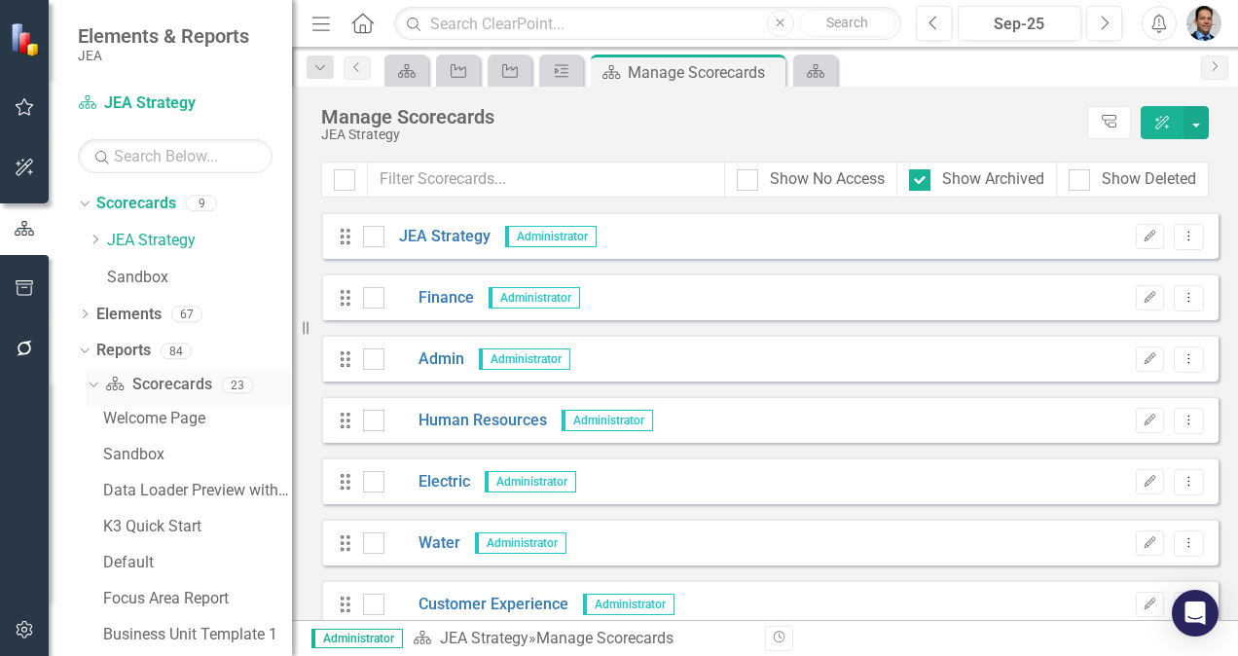
click at [153, 388] on link "Scorecard Scorecards" at bounding box center [158, 385] width 106 height 22
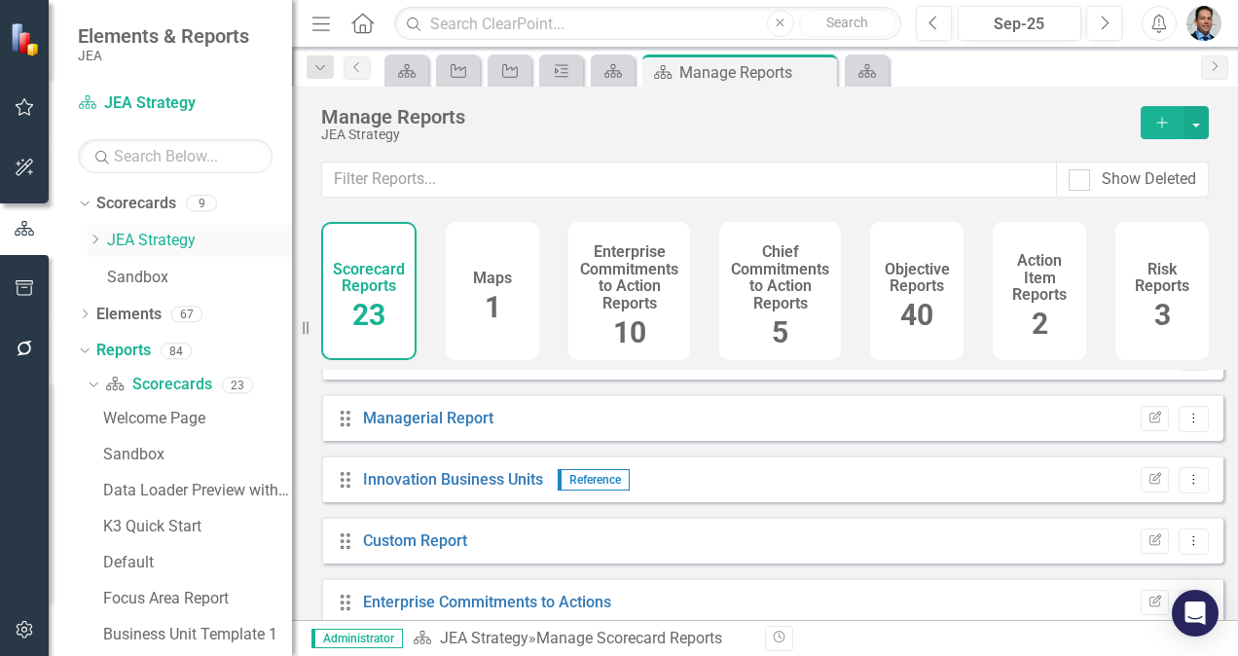
click at [98, 237] on icon "Dropdown" at bounding box center [95, 240] width 15 height 12
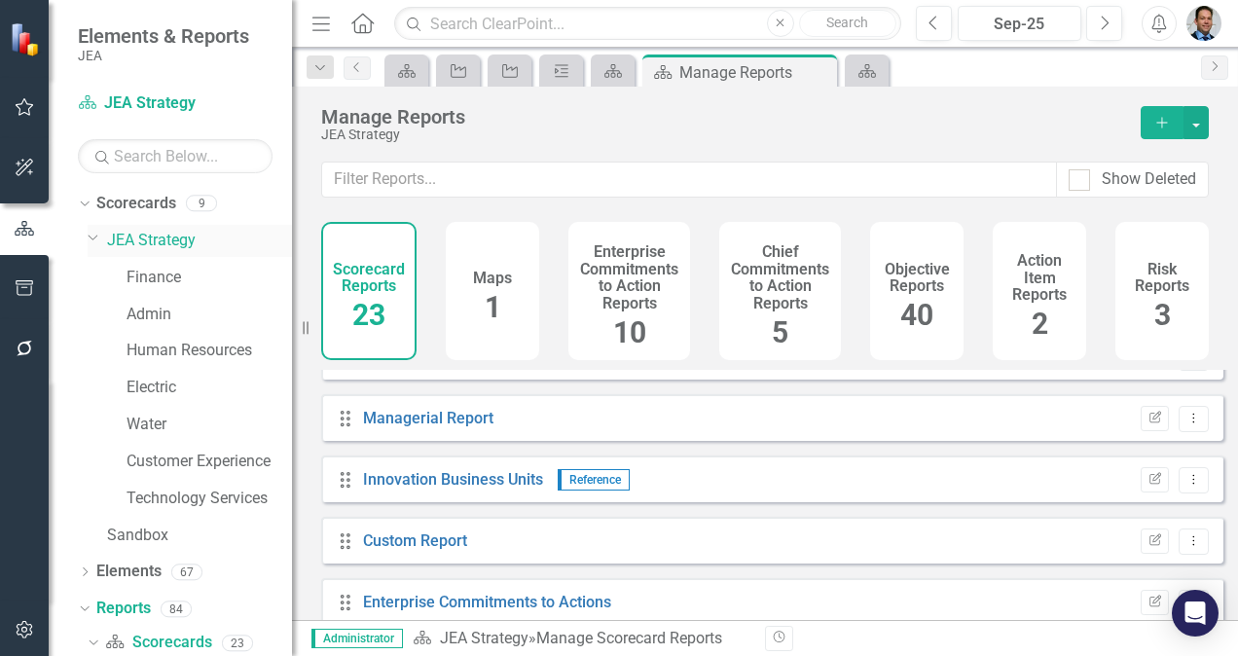
click at [98, 237] on icon "Dropdown" at bounding box center [94, 237] width 12 height 15
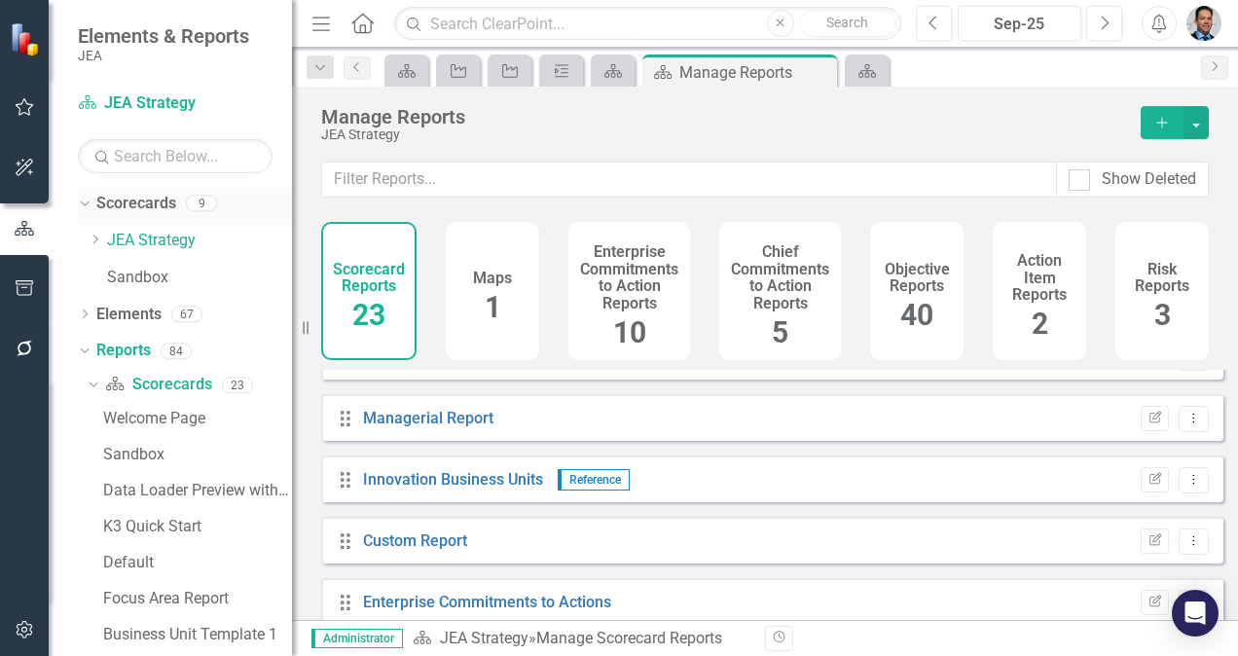
click at [128, 200] on link "Scorecards" at bounding box center [136, 204] width 80 height 22
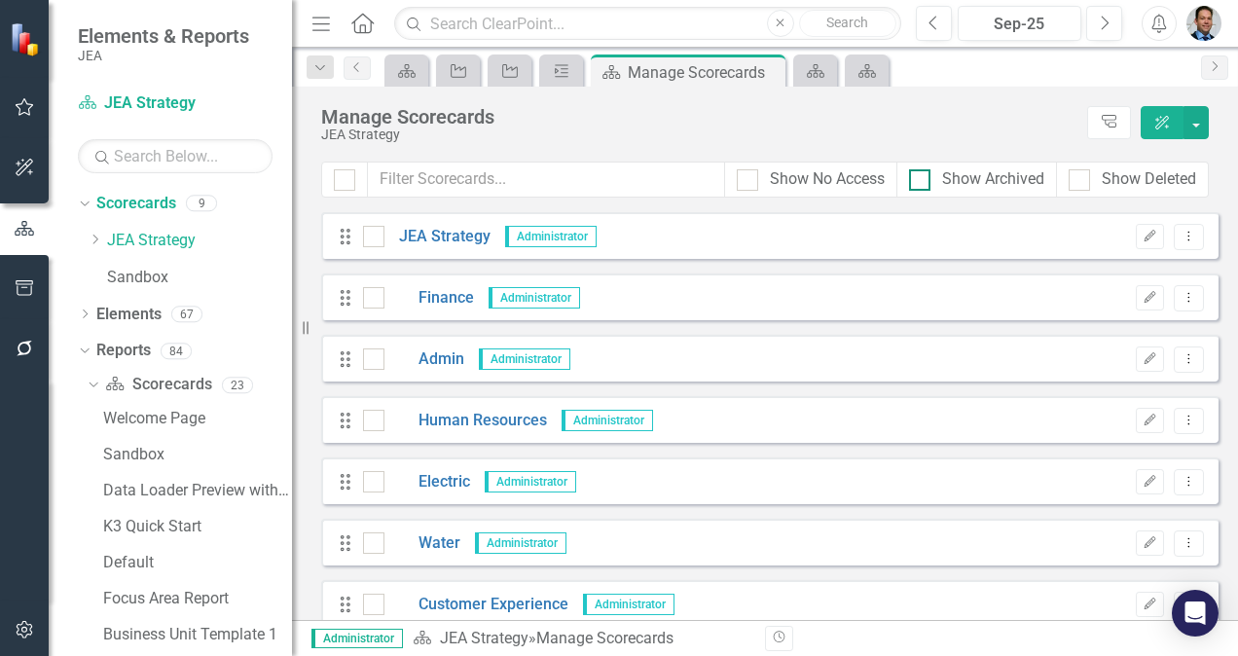
click at [924, 175] on div at bounding box center [919, 179] width 21 height 21
click at [922, 175] on input "Show Archived" at bounding box center [915, 175] width 13 height 13
checkbox input "true"
click at [1085, 179] on div at bounding box center [1078, 179] width 21 height 21
click at [1081, 179] on input "Show Deleted" at bounding box center [1074, 175] width 13 height 13
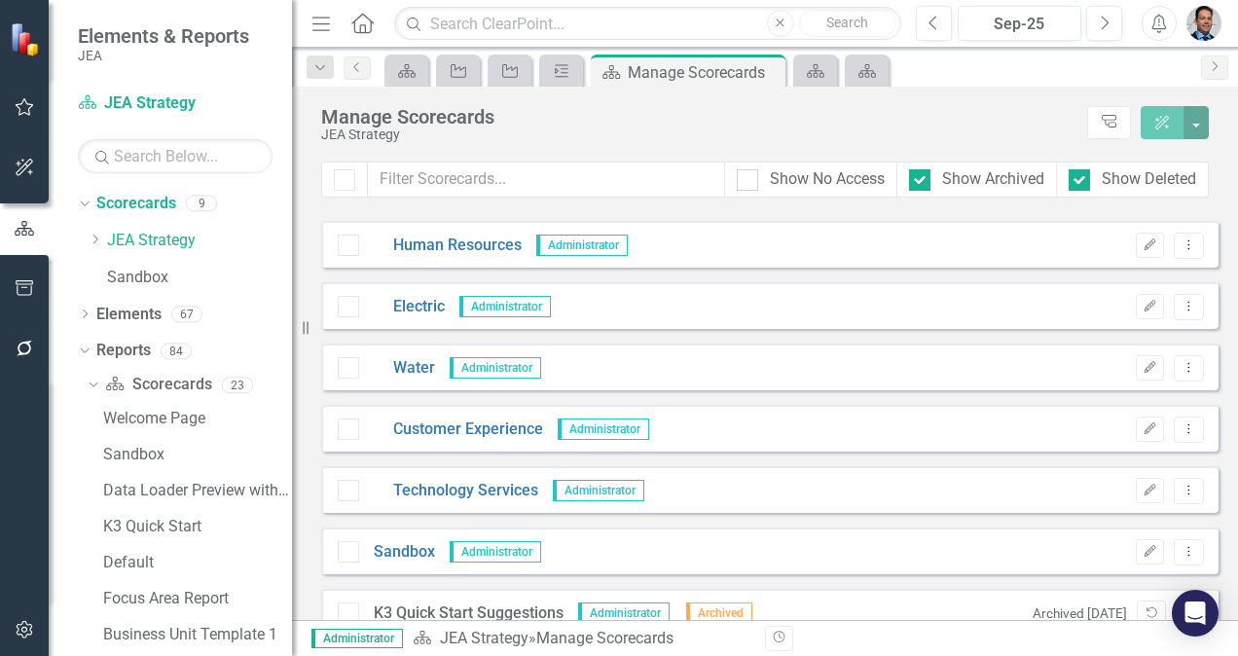
scroll to position [204, 0]
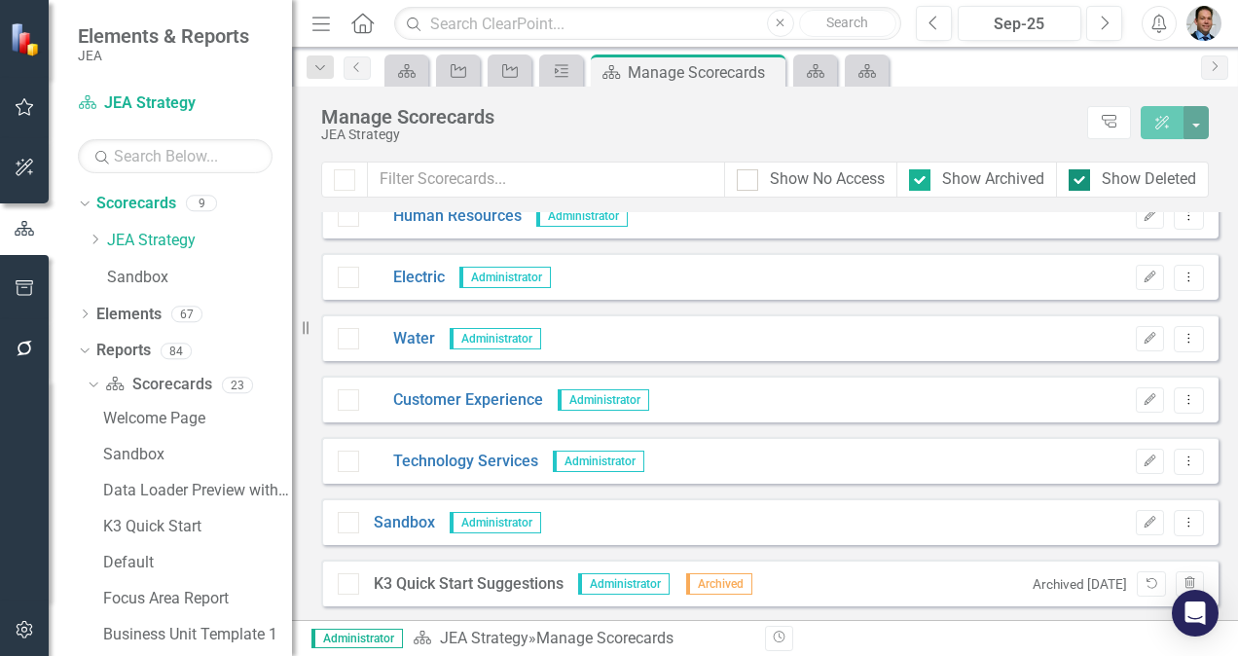
click at [1078, 179] on input "Show Deleted" at bounding box center [1074, 175] width 13 height 13
checkbox input "false"
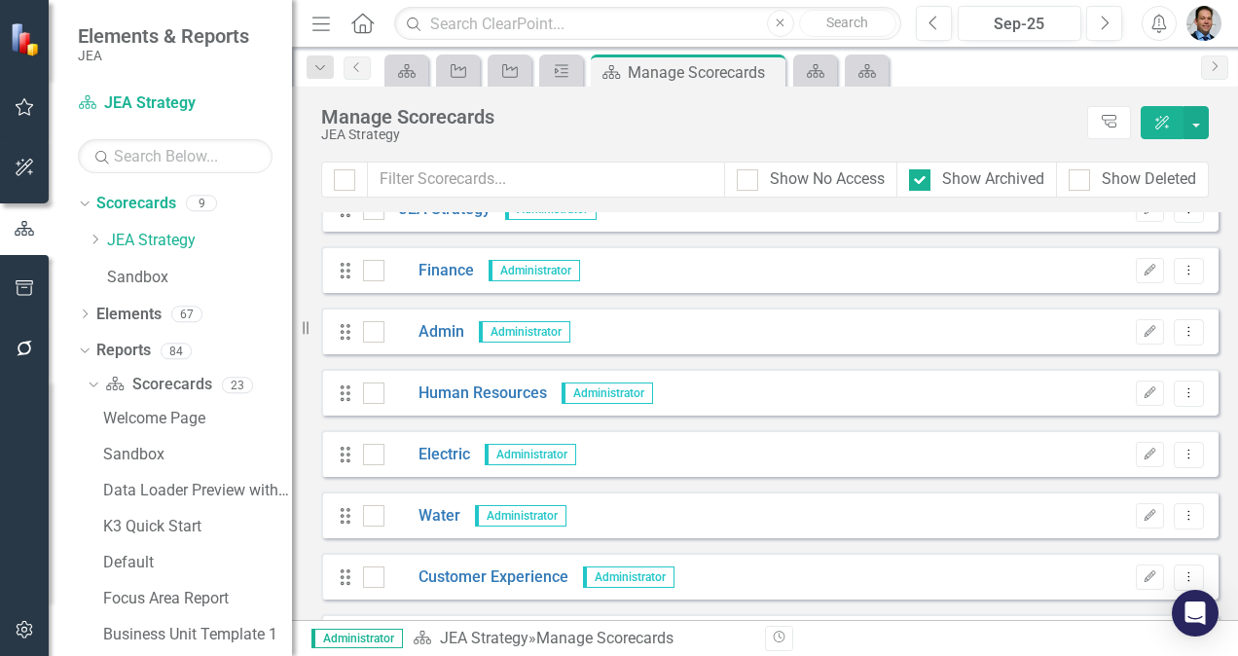
scroll to position [0, 0]
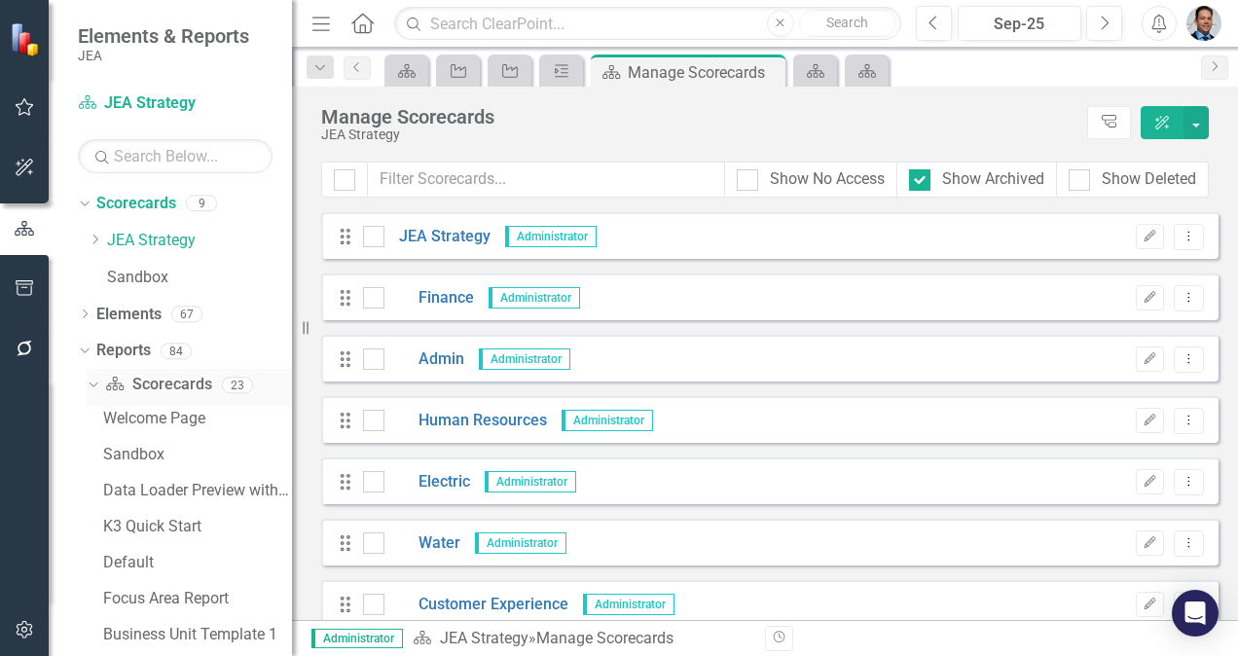
click at [138, 380] on link "Scorecard Scorecards" at bounding box center [158, 385] width 106 height 22
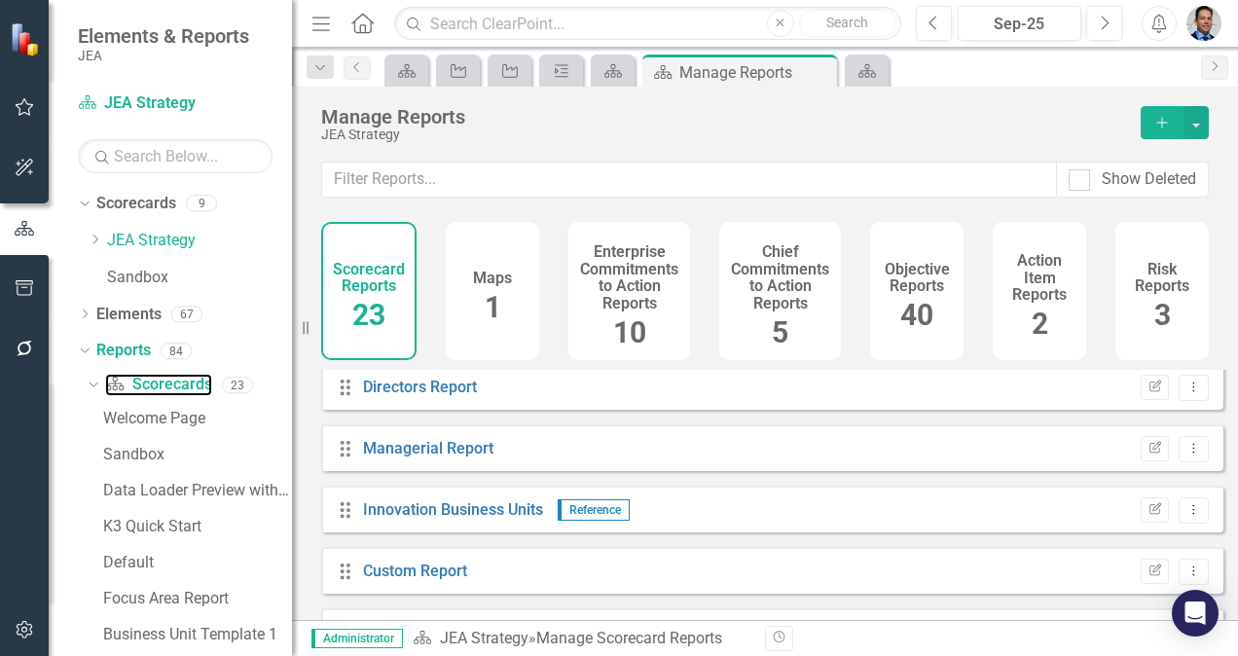
scroll to position [1140, 0]
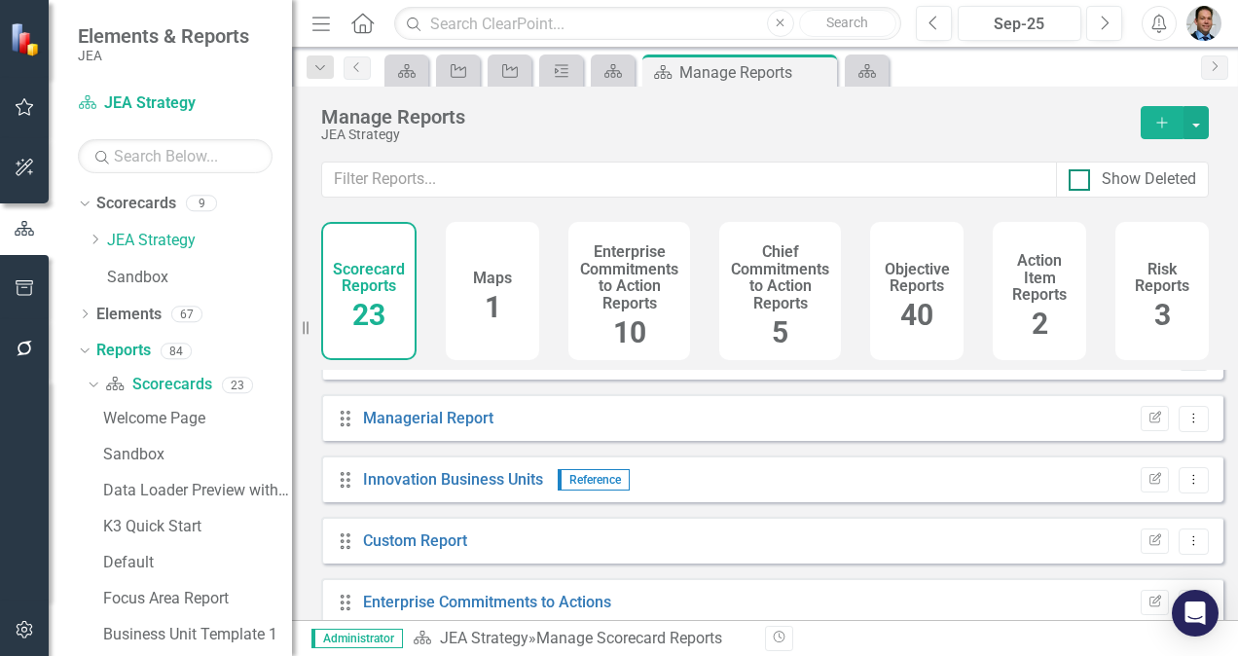
click at [1075, 181] on div at bounding box center [1078, 179] width 21 height 21
click at [1075, 181] on input "Show Deleted" at bounding box center [1074, 175] width 13 height 13
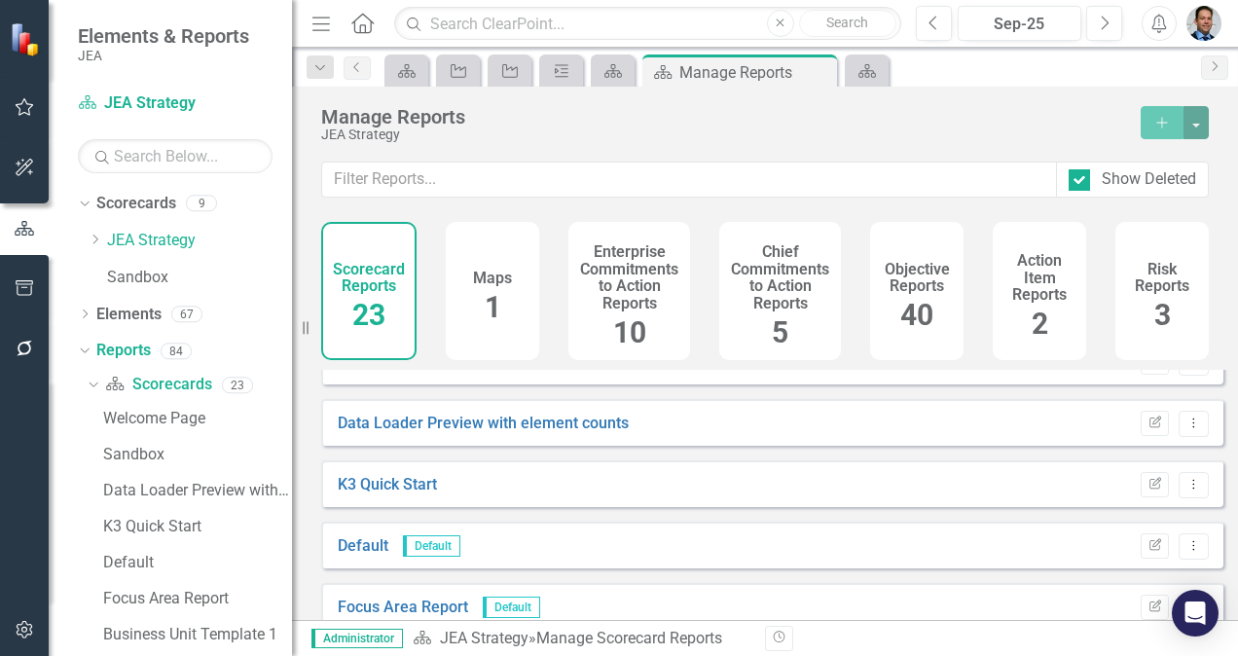
scroll to position [0, 0]
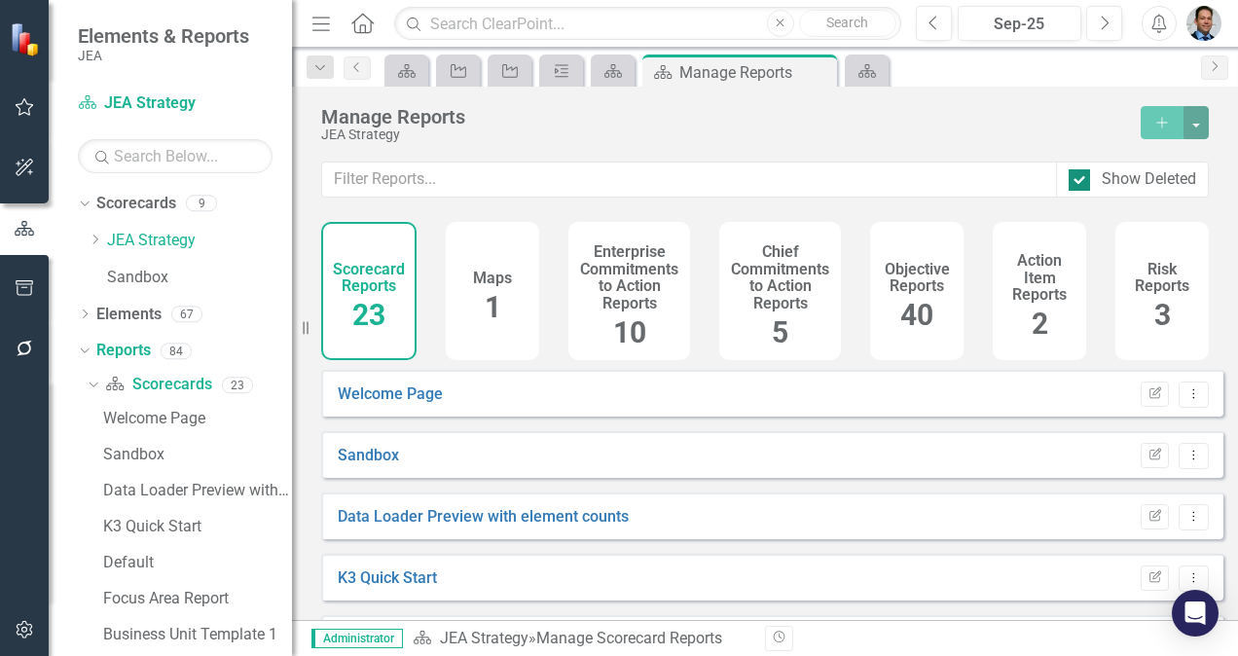
click at [1084, 180] on div at bounding box center [1078, 179] width 21 height 21
click at [1081, 180] on input "Show Deleted" at bounding box center [1074, 175] width 13 height 13
checkbox input "false"
click at [123, 199] on link "Scorecards" at bounding box center [136, 204] width 80 height 22
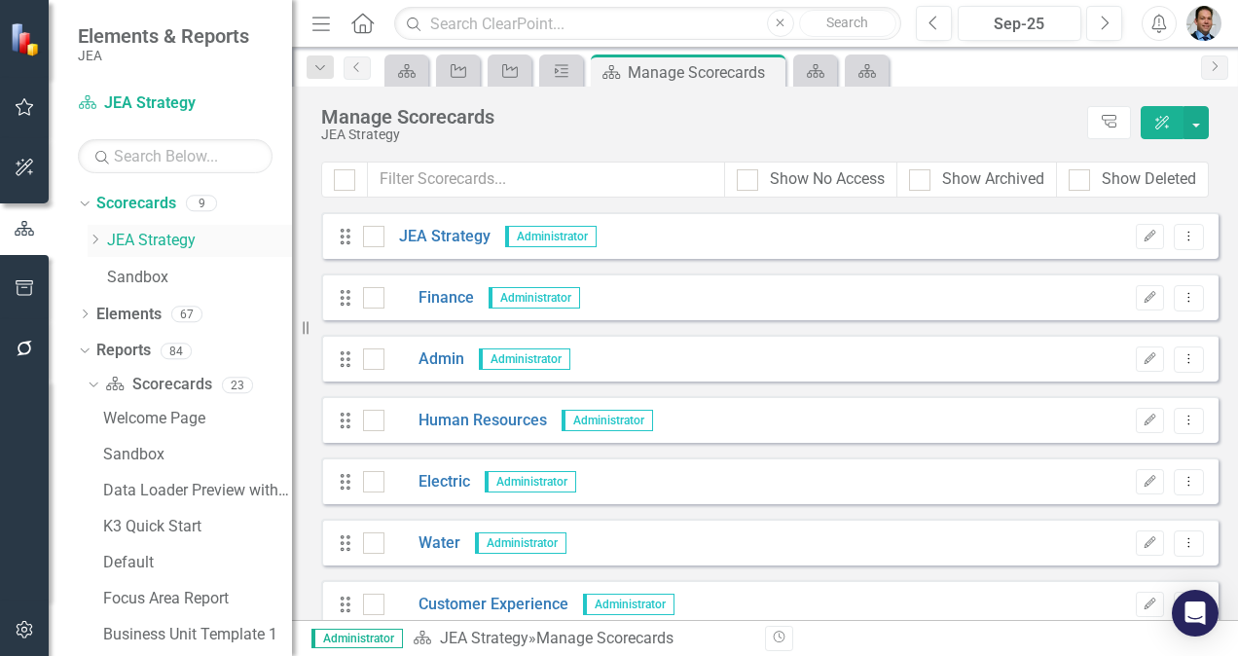
click at [125, 238] on link "JEA Strategy" at bounding box center [199, 241] width 185 height 22
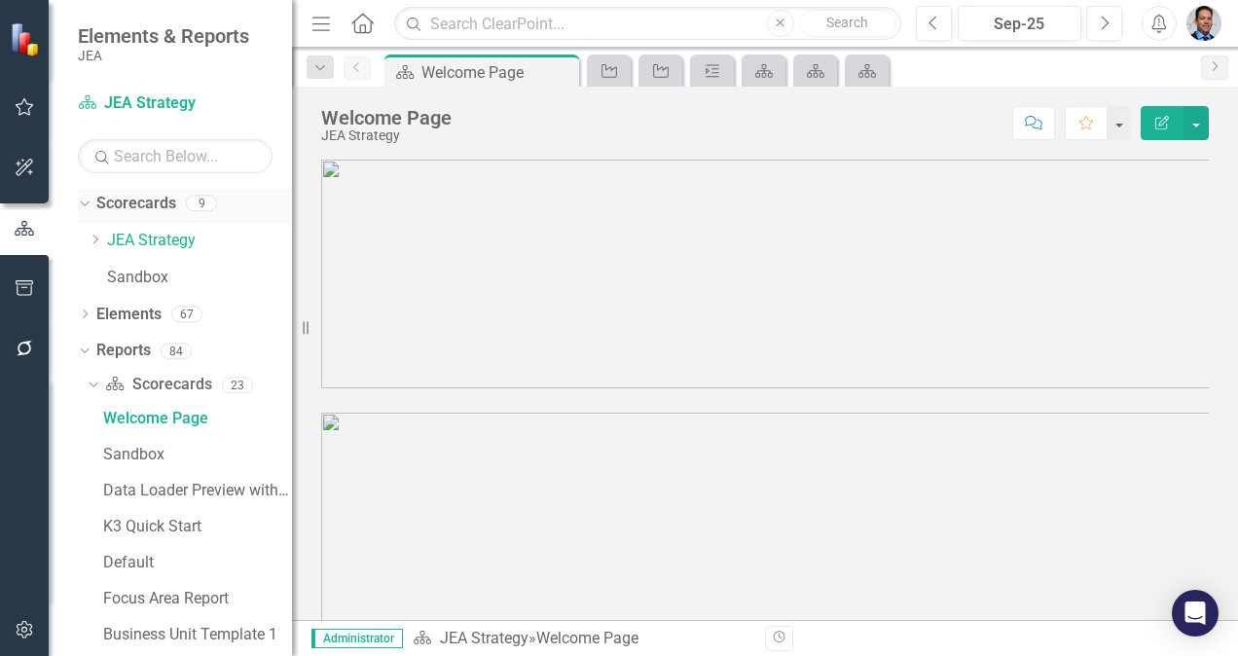
click at [127, 194] on link "Scorecards" at bounding box center [136, 204] width 80 height 22
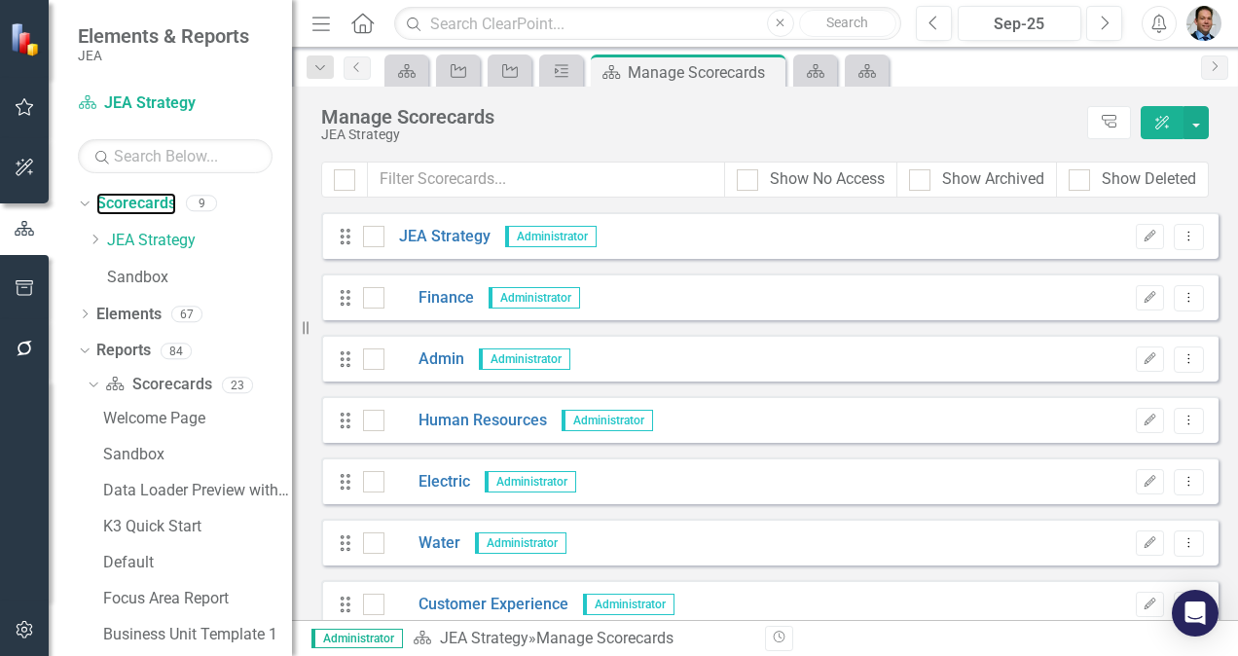
scroll to position [143, 0]
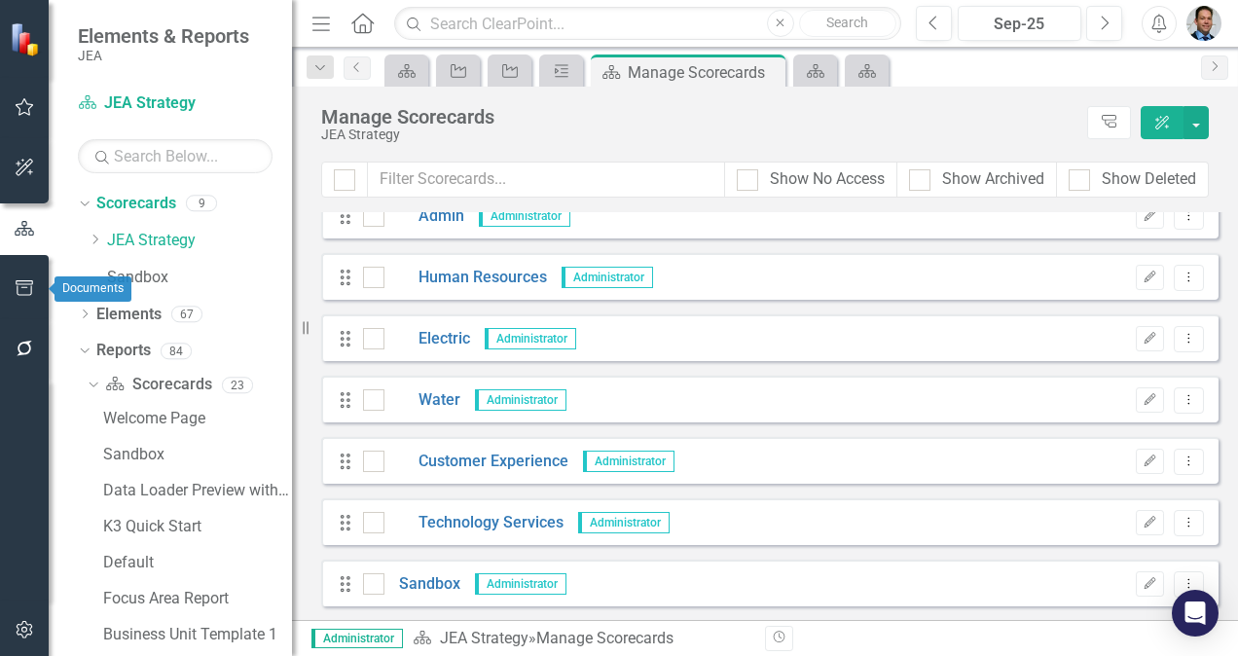
click at [21, 284] on icon "button" at bounding box center [25, 288] width 18 height 16
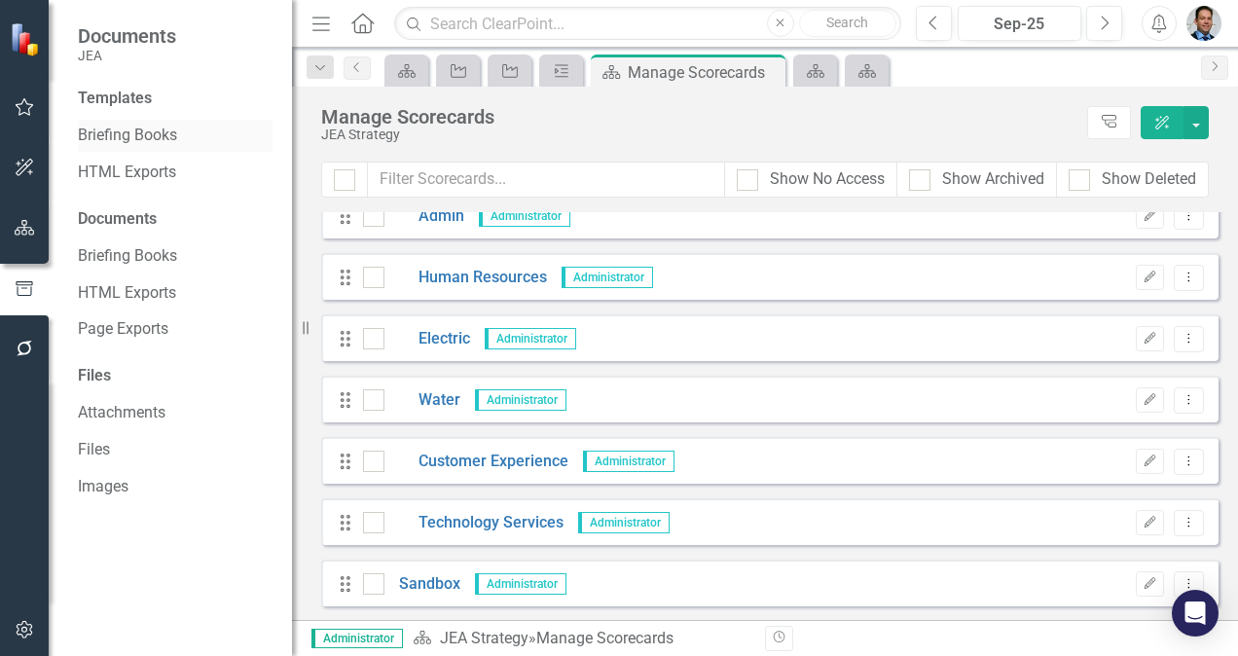
click at [143, 130] on link "Briefing Books" at bounding box center [175, 136] width 195 height 22
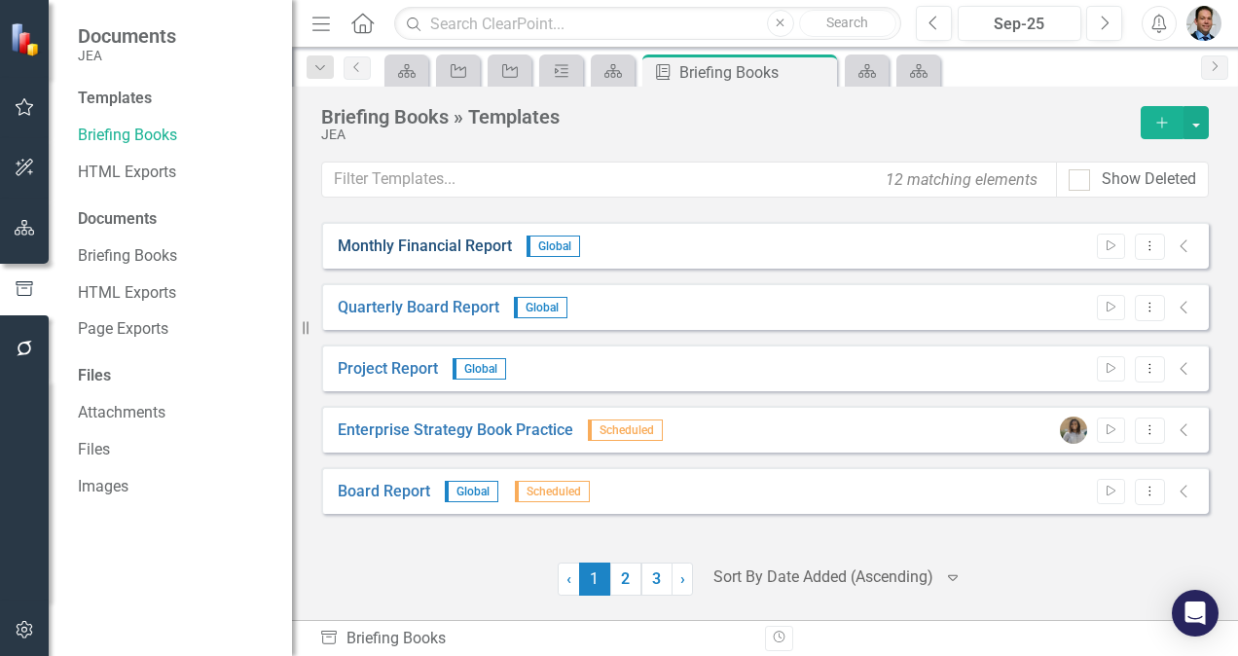
click at [416, 243] on link "Monthly Financial Report" at bounding box center [425, 246] width 174 height 22
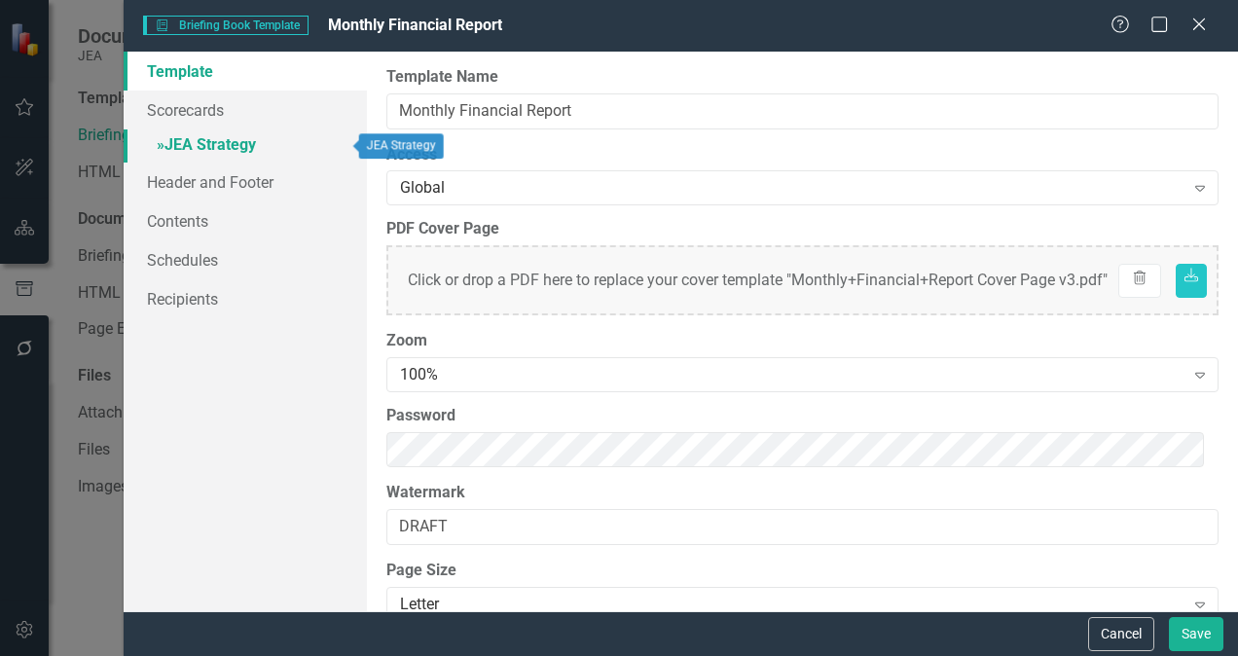
click at [232, 143] on link "» JEA Strategy" at bounding box center [245, 146] width 243 height 34
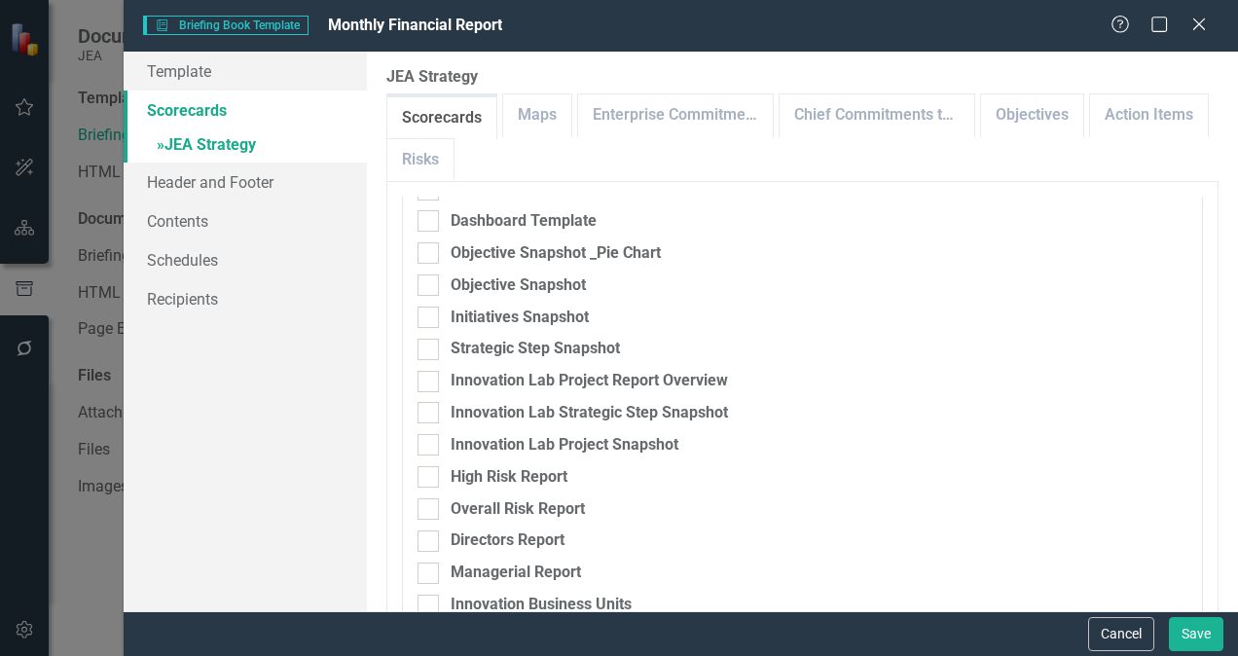
scroll to position [350, 0]
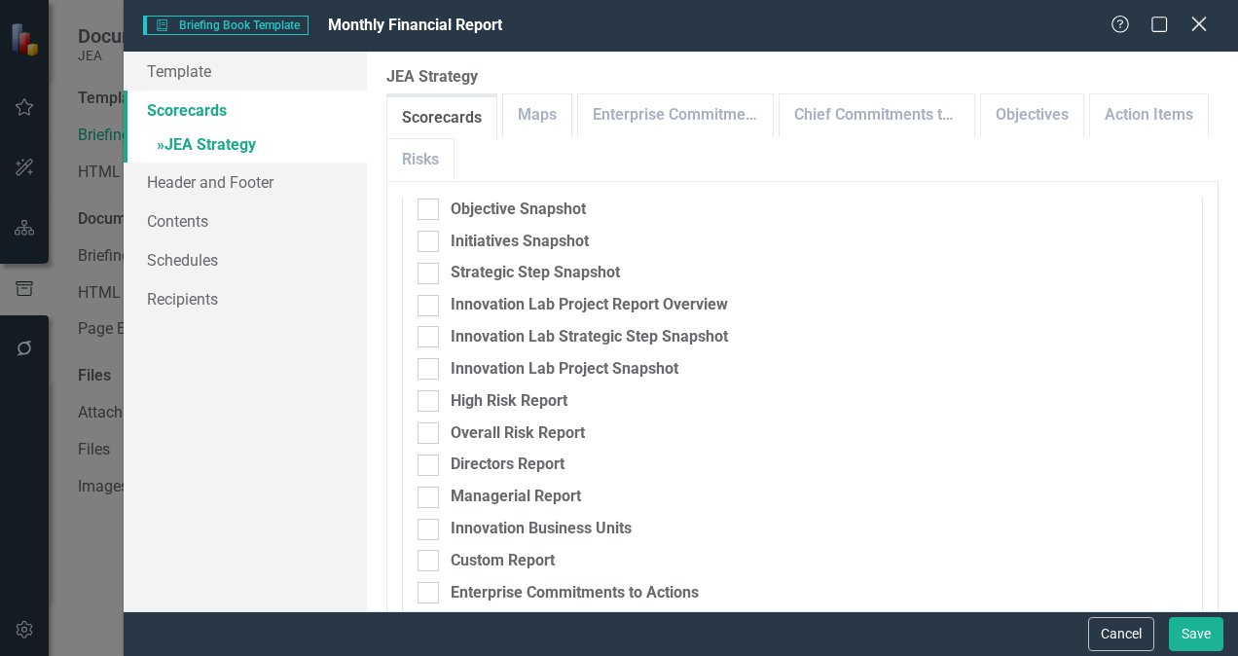
click at [1203, 17] on icon "Close" at bounding box center [1198, 24] width 24 height 18
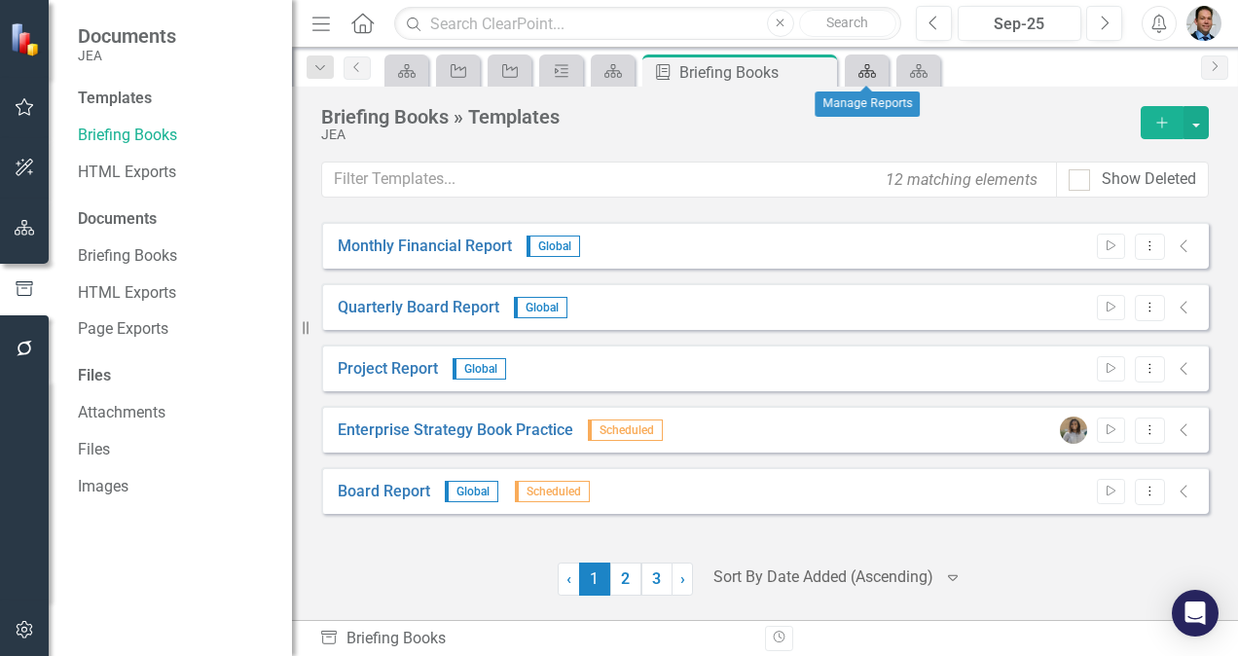
click at [857, 70] on icon "Scorecard" at bounding box center [866, 71] width 19 height 16
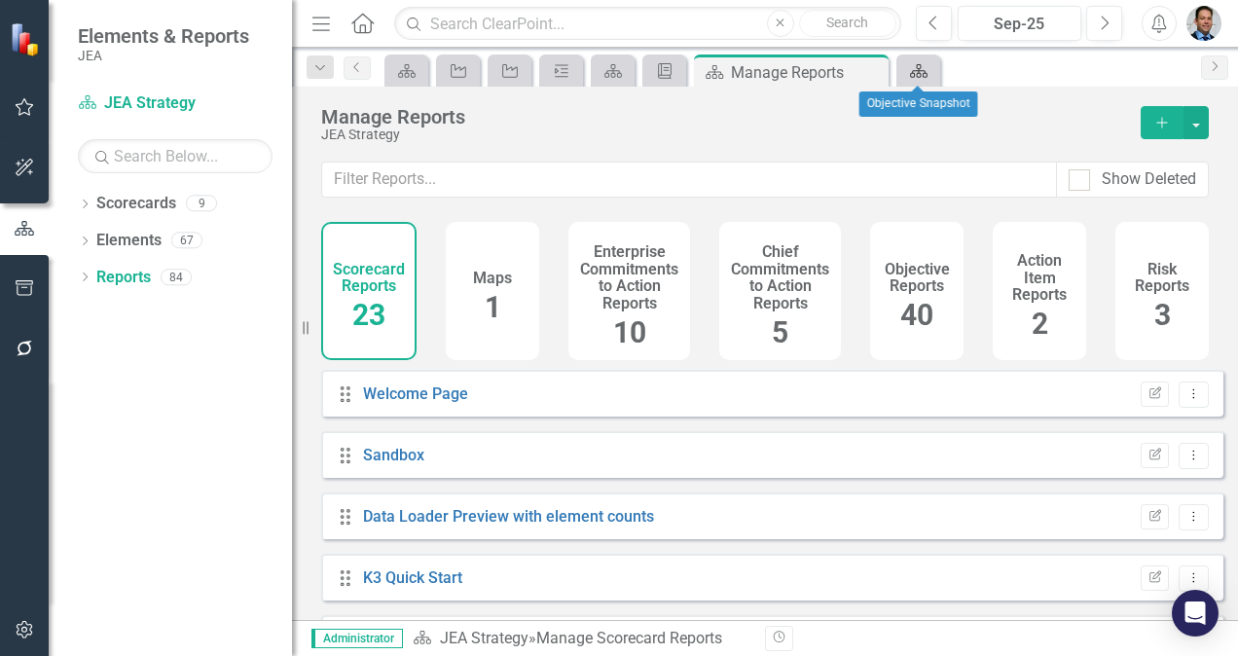
click at [926, 66] on icon "Scorecard" at bounding box center [918, 71] width 19 height 16
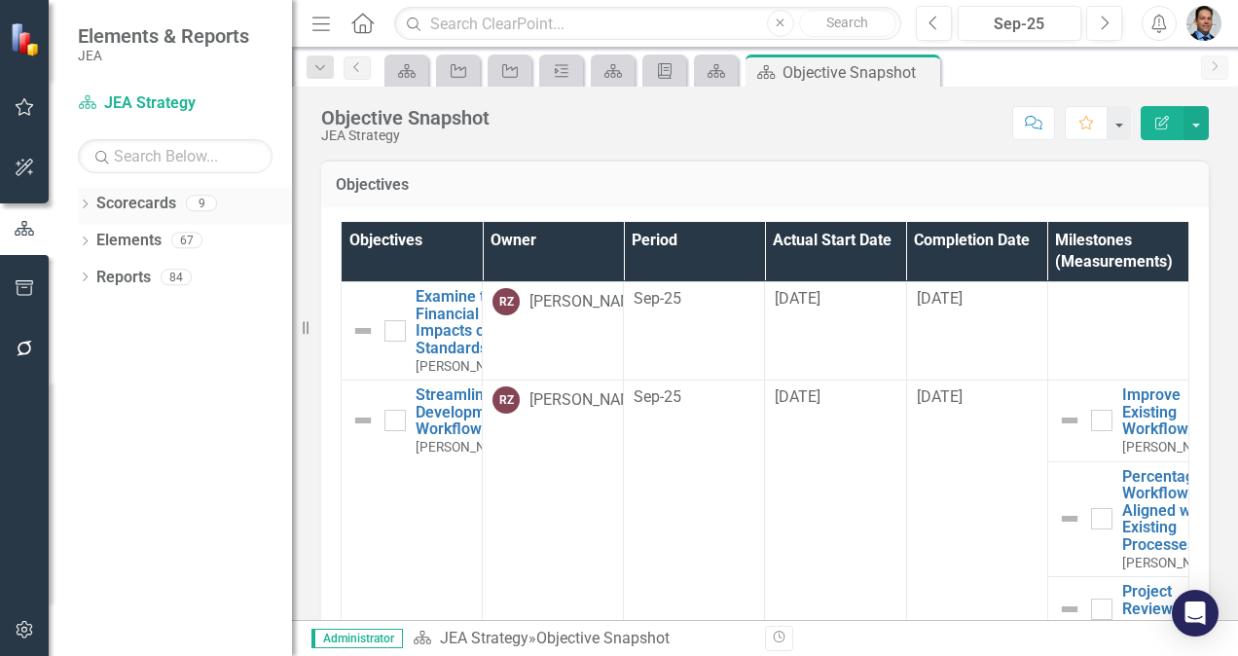
click at [82, 202] on icon "Dropdown" at bounding box center [85, 205] width 14 height 11
click at [99, 235] on icon "Dropdown" at bounding box center [95, 240] width 15 height 12
